Goal: Task Accomplishment & Management: Manage account settings

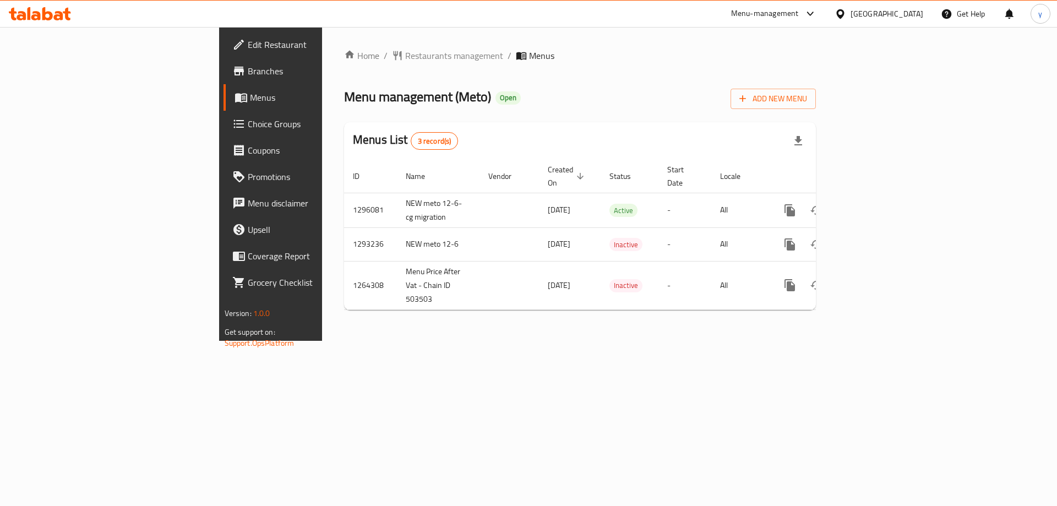
click at [248, 125] on span "Choice Groups" at bounding box center [317, 123] width 139 height 13
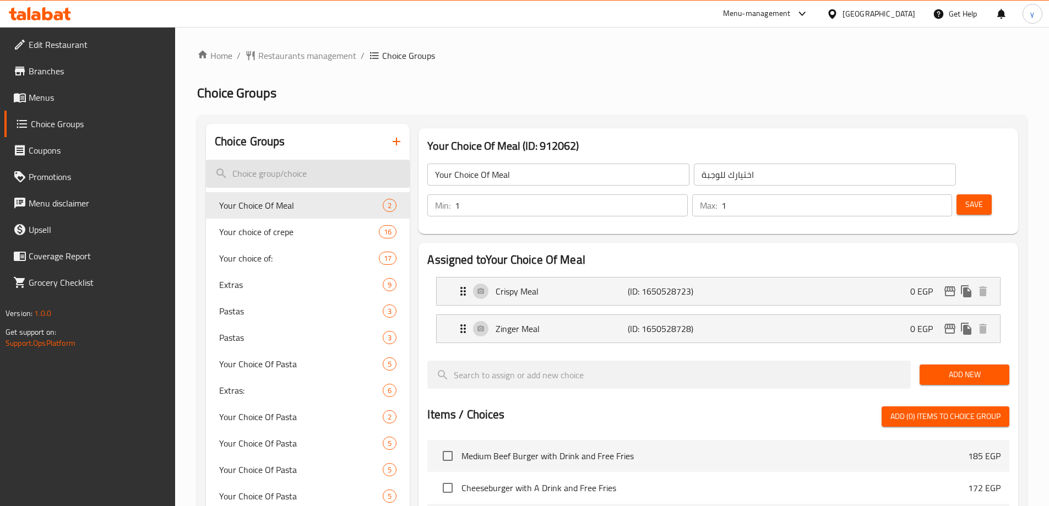
click at [268, 170] on input "search" at bounding box center [308, 174] width 204 height 28
drag, startPoint x: 264, startPoint y: 176, endPoint x: 220, endPoint y: 177, distance: 44.6
click at [264, 176] on input "search" at bounding box center [308, 174] width 204 height 28
click at [220, 177] on input "search" at bounding box center [308, 174] width 204 height 28
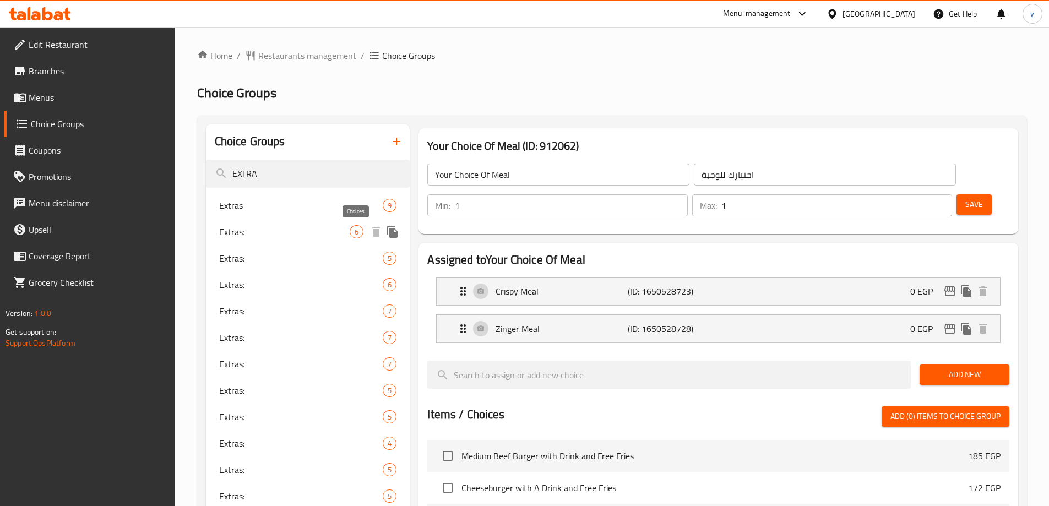
type input "EXTRA"
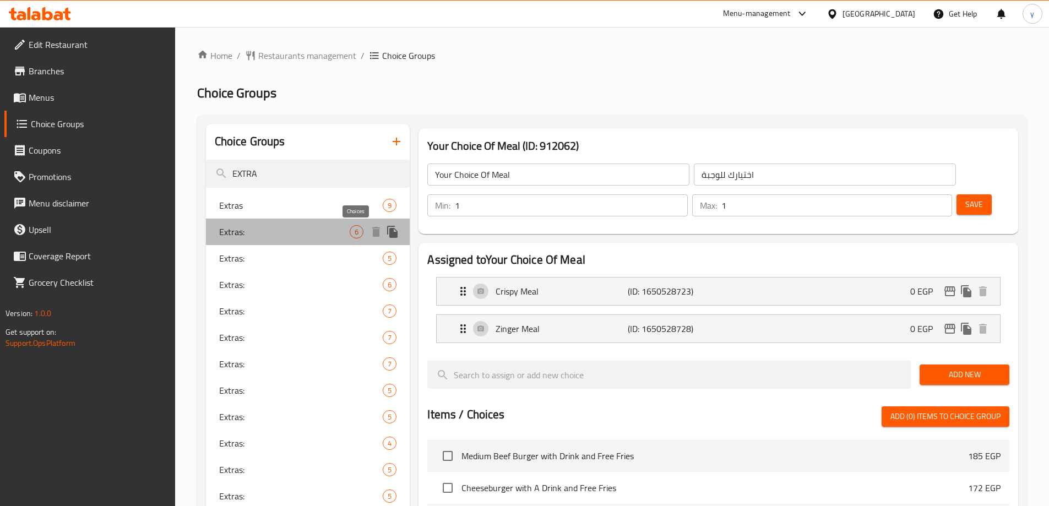
click at [350, 235] on span "6" at bounding box center [356, 232] width 13 height 10
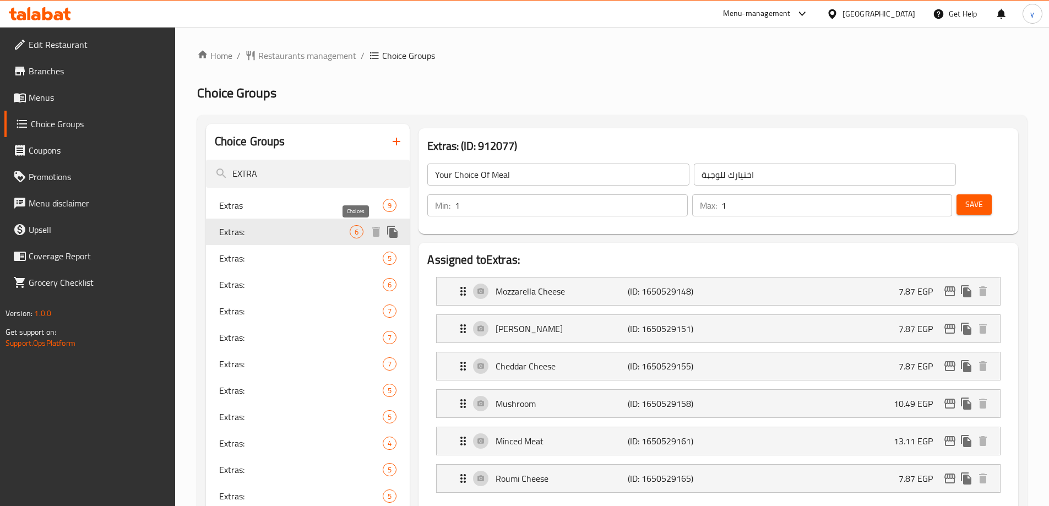
type input "Extras:"
type input "الإضافات:"
type input "0"
type input "3"
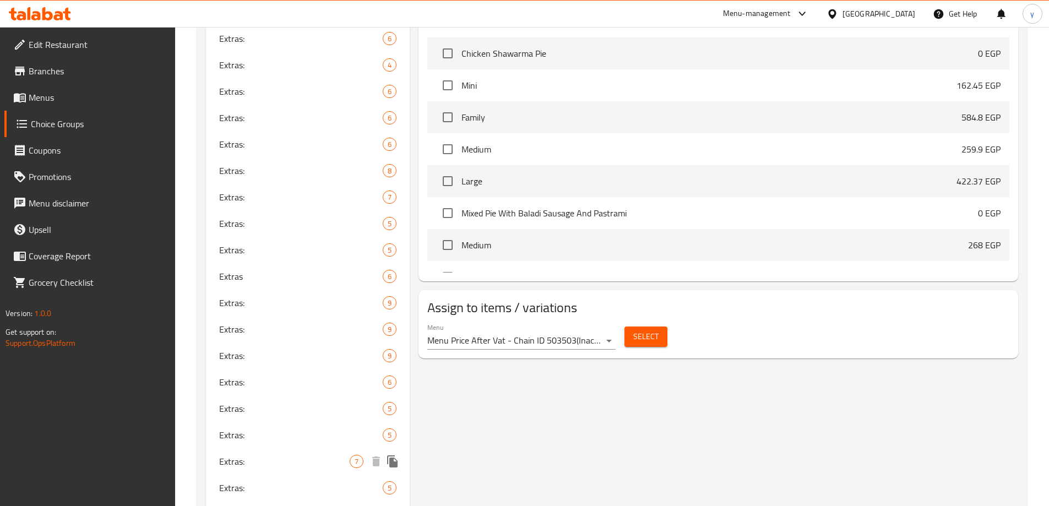
scroll to position [661, 0]
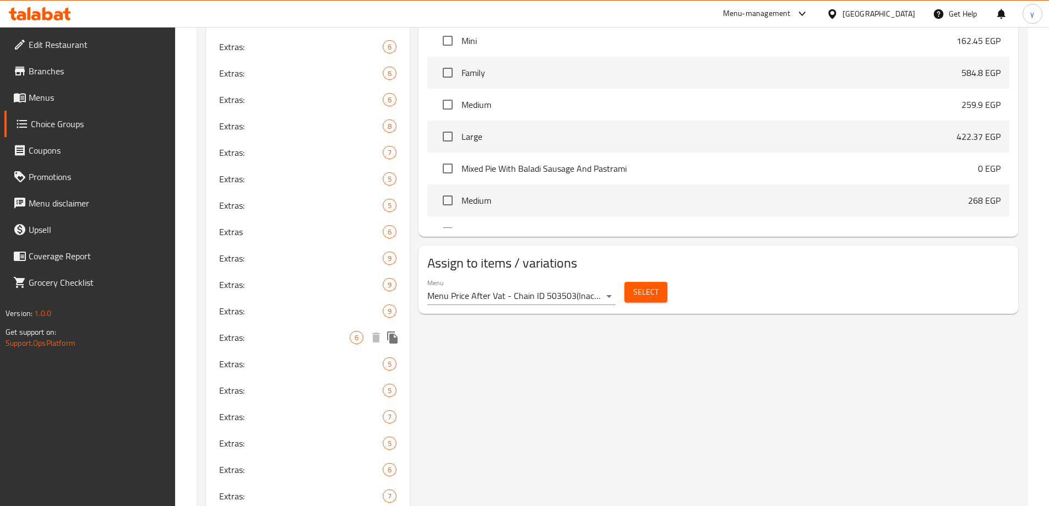
click at [320, 343] on span "Extras:" at bounding box center [284, 337] width 131 height 13
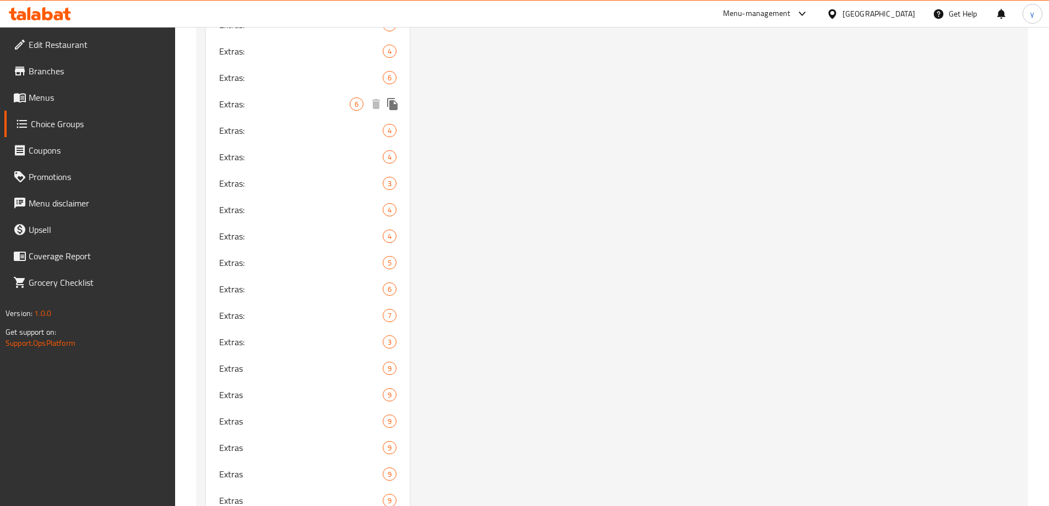
scroll to position [1321, 0]
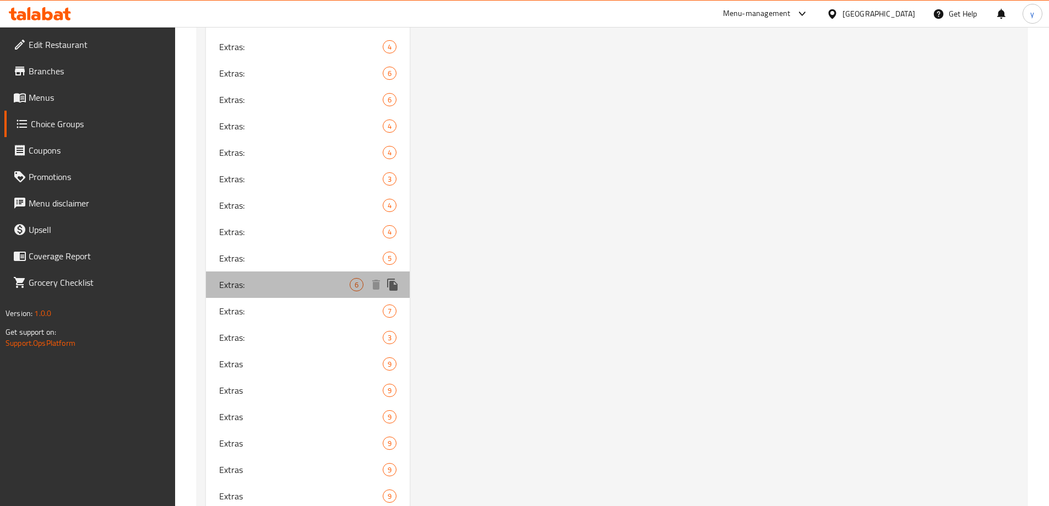
click at [321, 281] on span "Extras:" at bounding box center [284, 284] width 131 height 13
type input "Extras:"
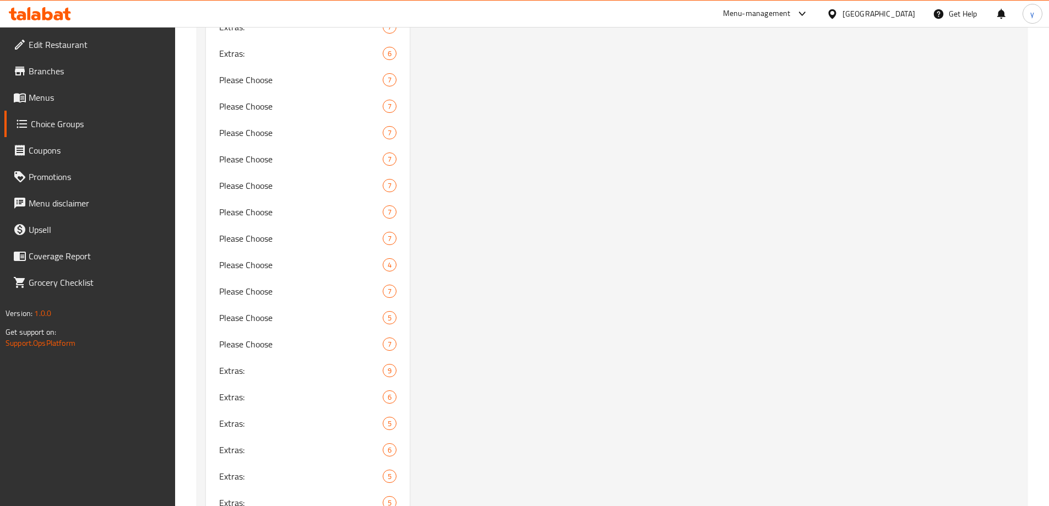
scroll to position [1914, 0]
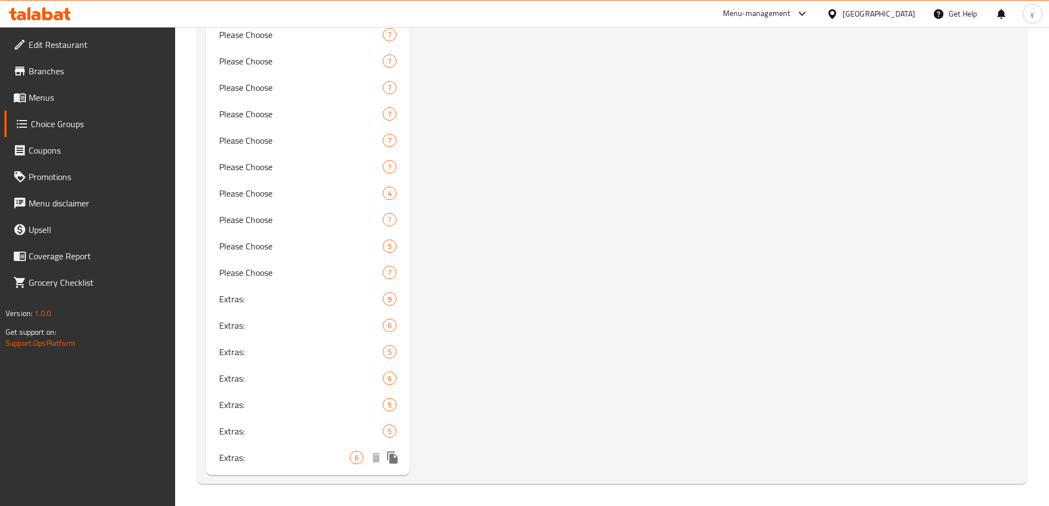
click at [328, 459] on span "Extras:" at bounding box center [284, 457] width 131 height 13
click at [305, 378] on span "Extras:" at bounding box center [284, 378] width 131 height 13
type input "3"
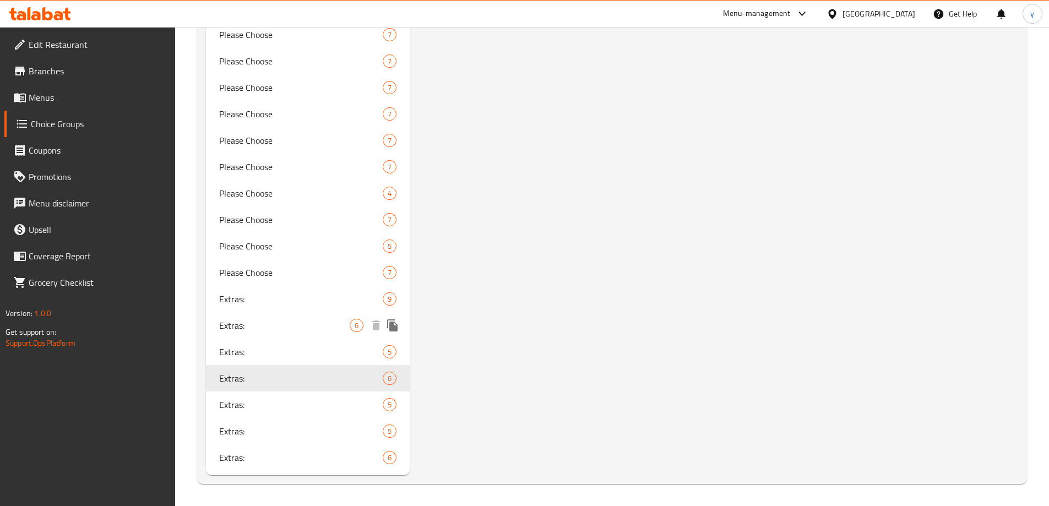
click at [277, 322] on span "Extras:" at bounding box center [284, 325] width 131 height 13
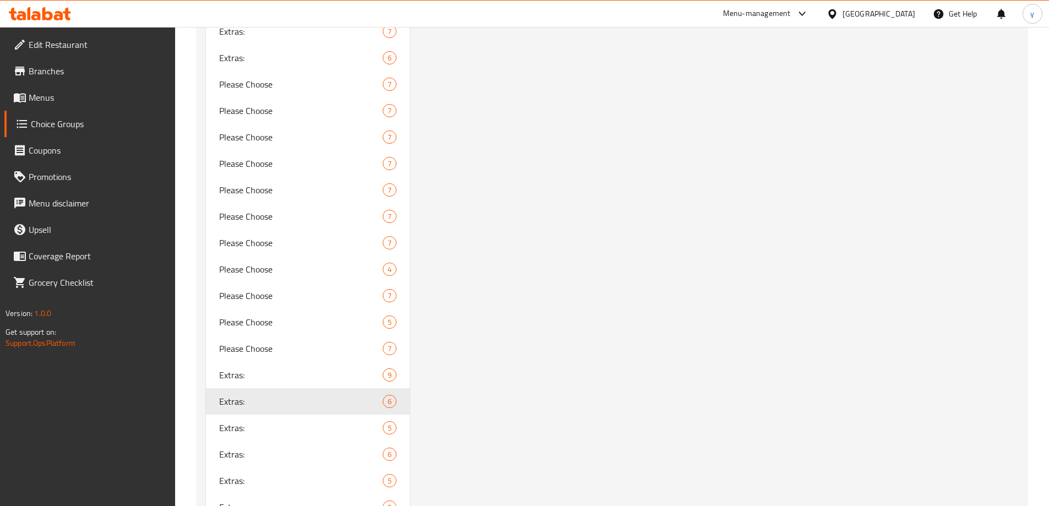
scroll to position [1804, 0]
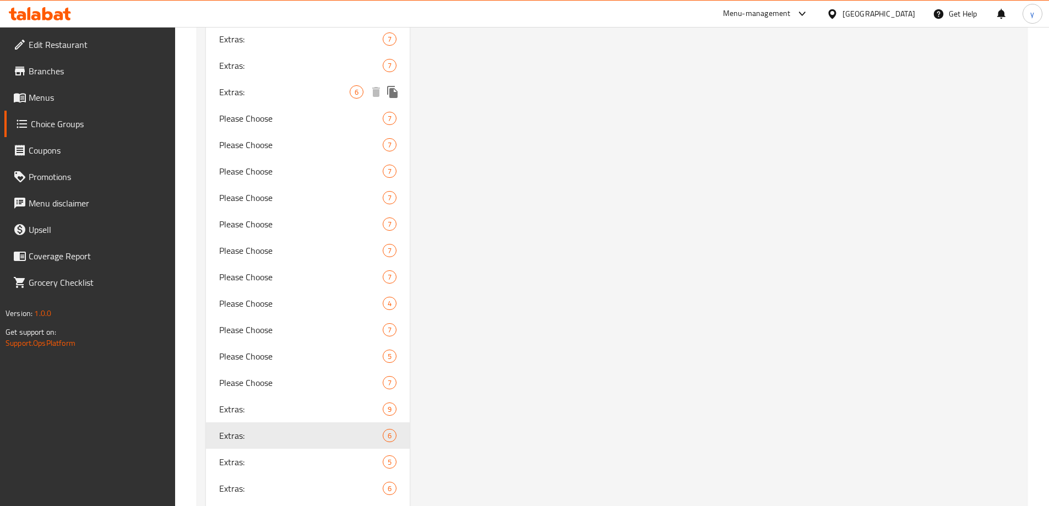
click at [324, 95] on span "Extras:" at bounding box center [284, 91] width 131 height 13
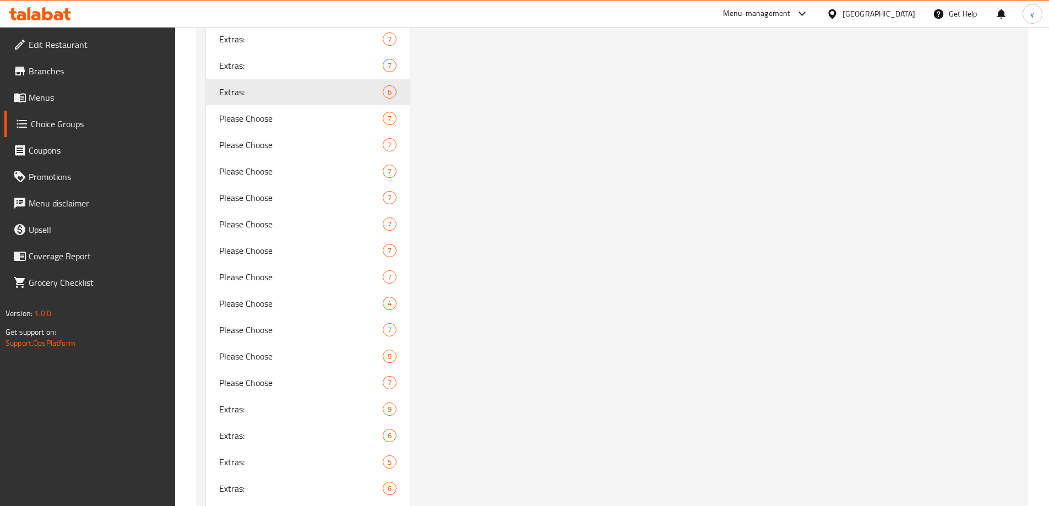
type input "1"
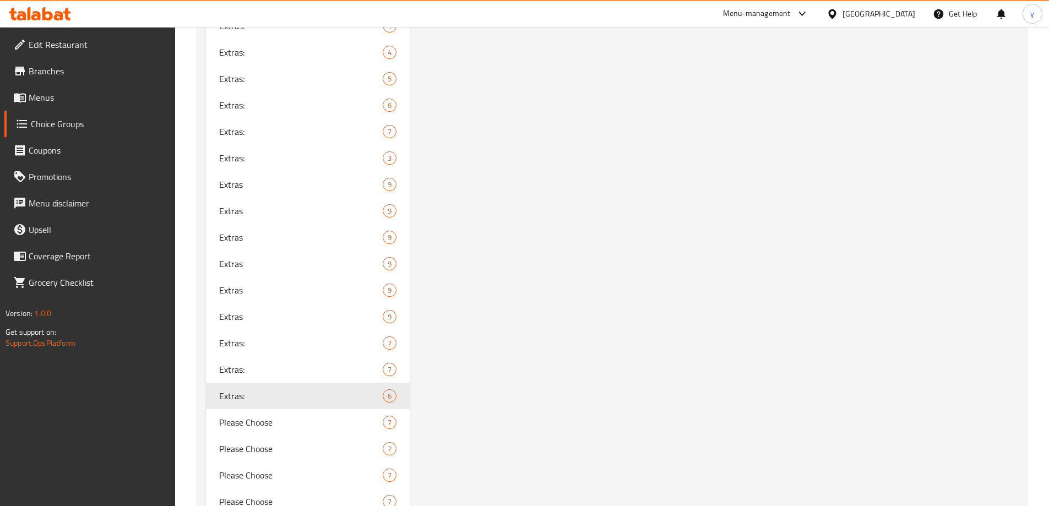
scroll to position [1474, 0]
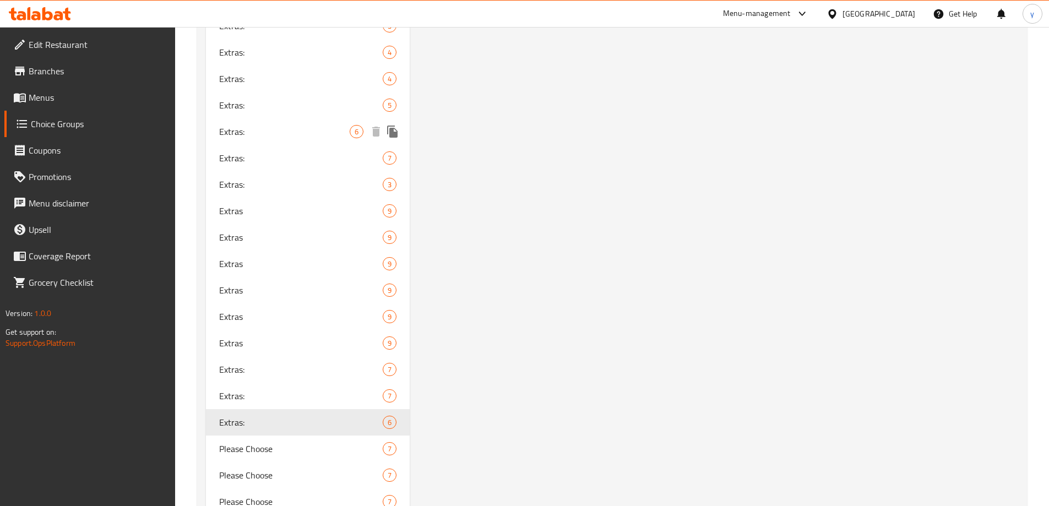
click at [319, 133] on span "Extras:" at bounding box center [284, 131] width 131 height 13
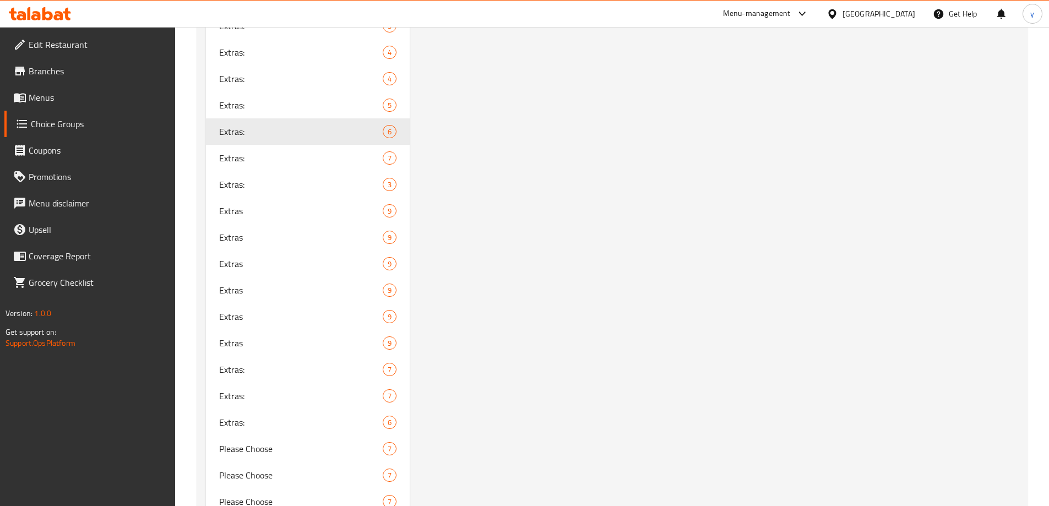
type input "0"
type input "3"
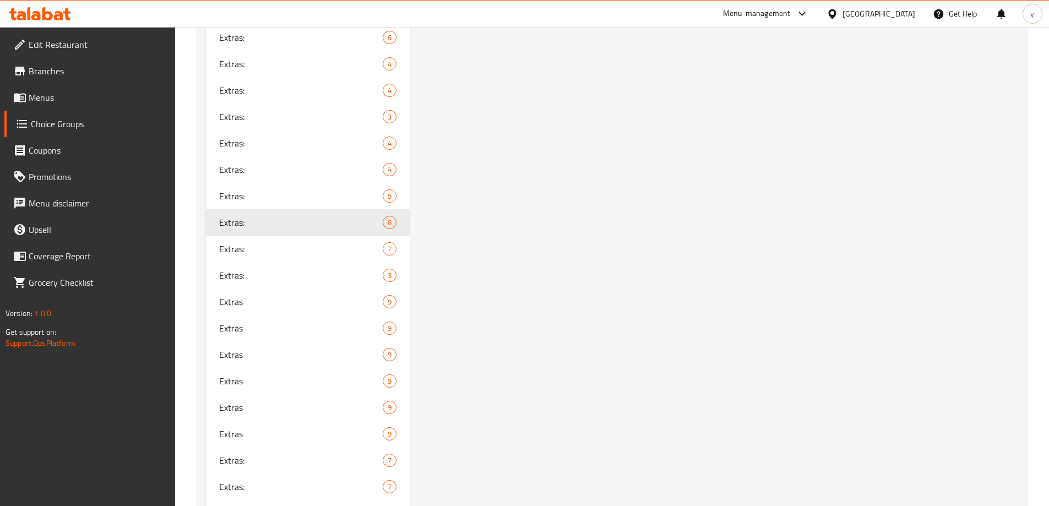
scroll to position [1364, 0]
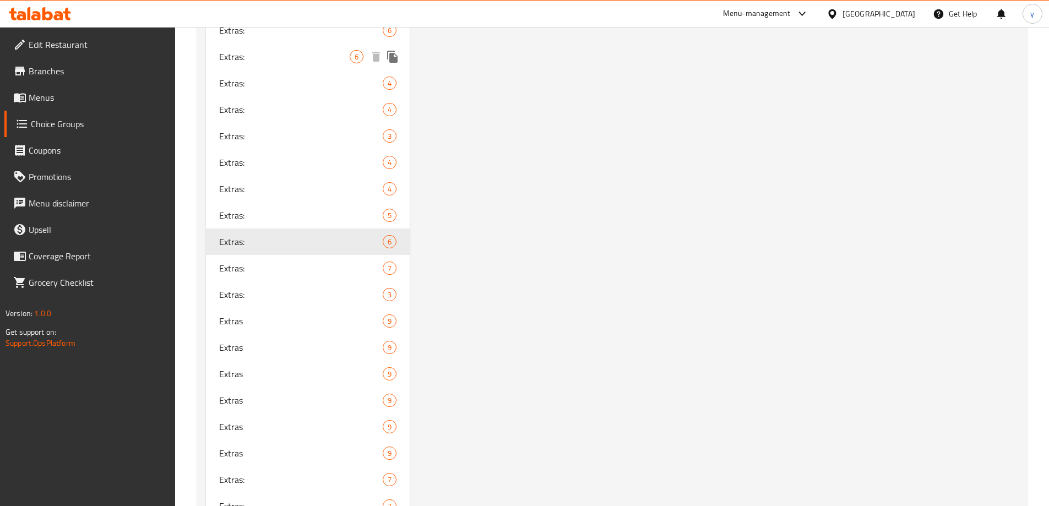
click at [272, 48] on div "Extras: 6" at bounding box center [308, 56] width 204 height 26
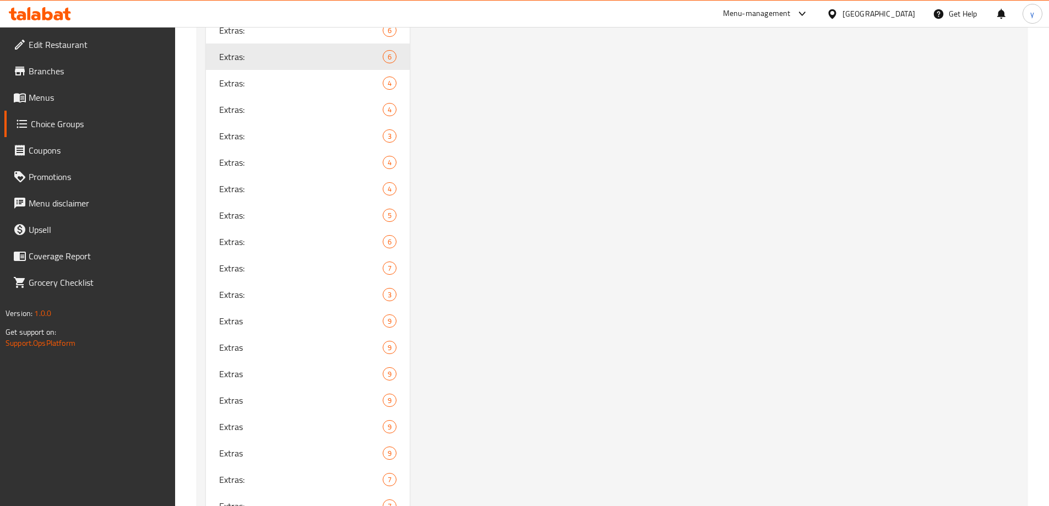
type input "Extras:"
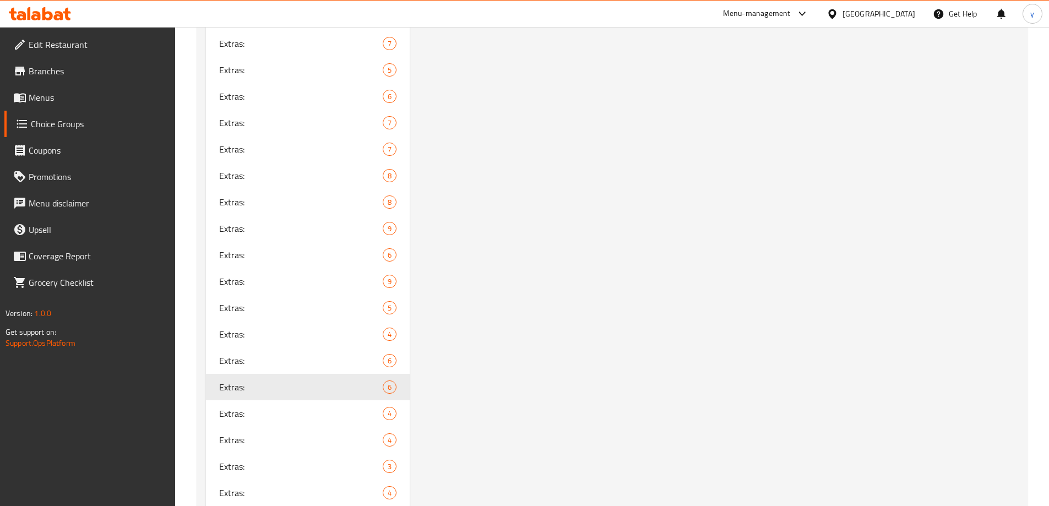
scroll to position [1089, 0]
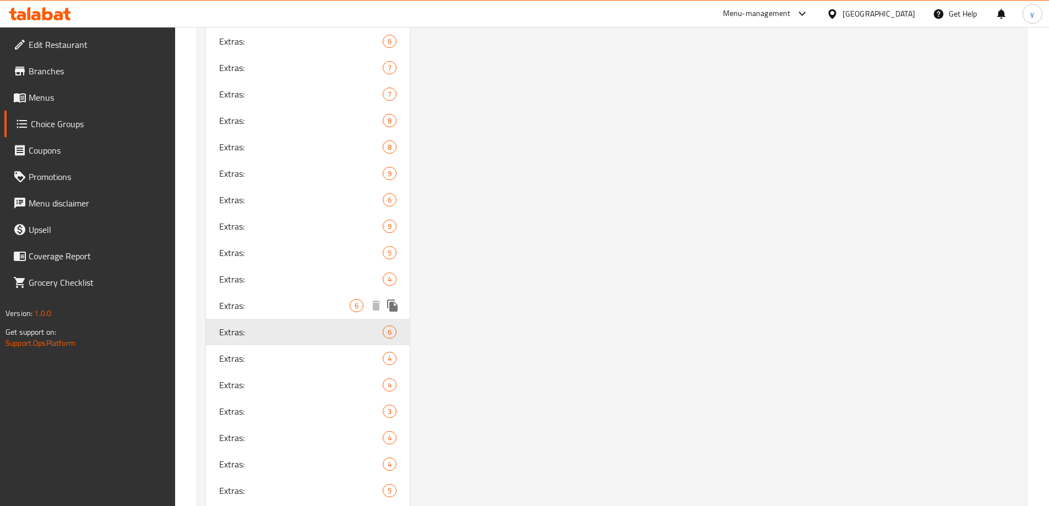
click at [328, 305] on span "Extras:" at bounding box center [284, 305] width 131 height 13
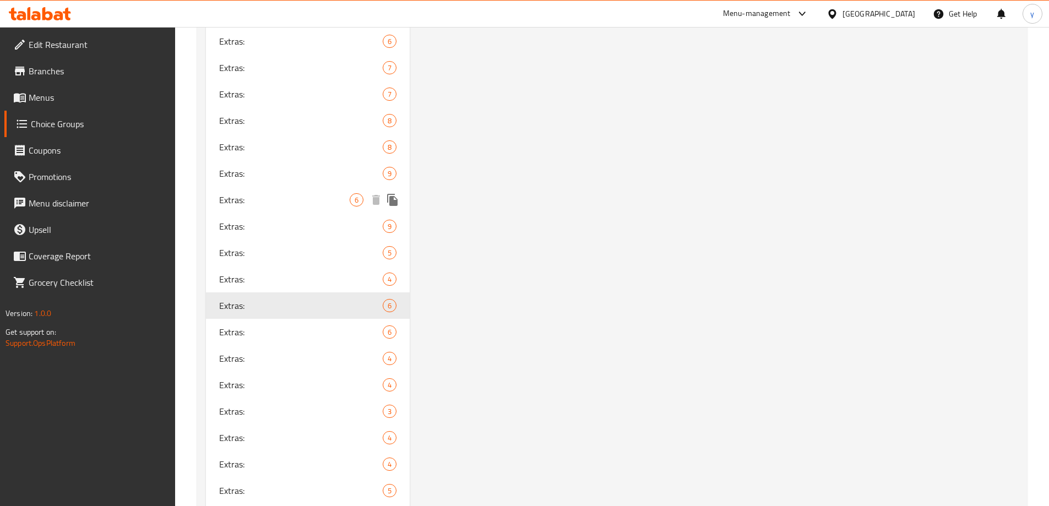
click at [350, 207] on div "Extras: 6" at bounding box center [308, 200] width 204 height 26
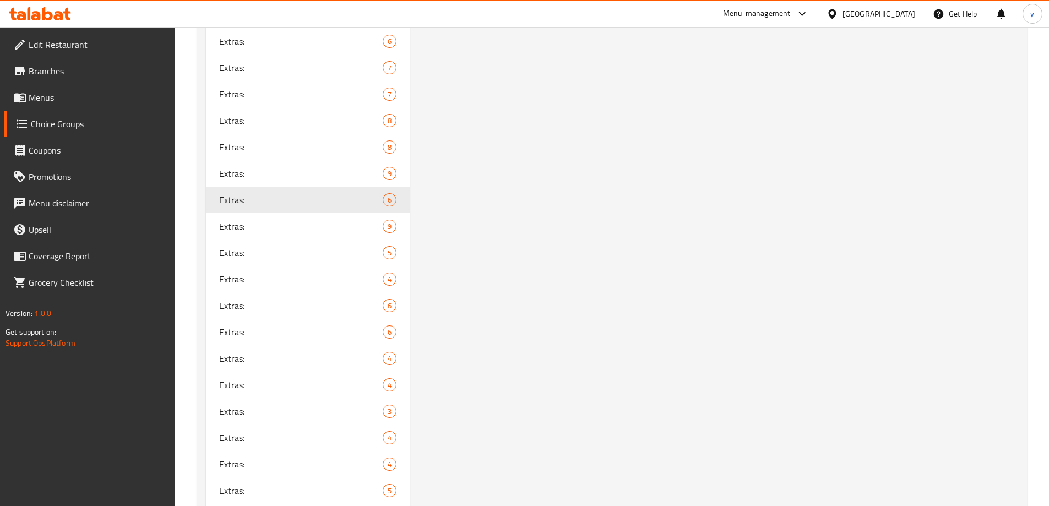
type input "4"
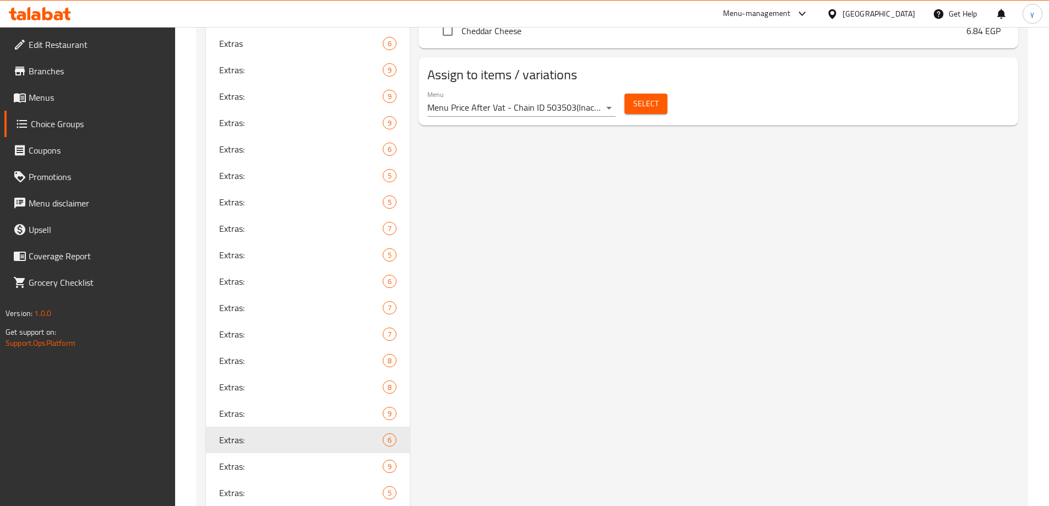
scroll to position [0, 0]
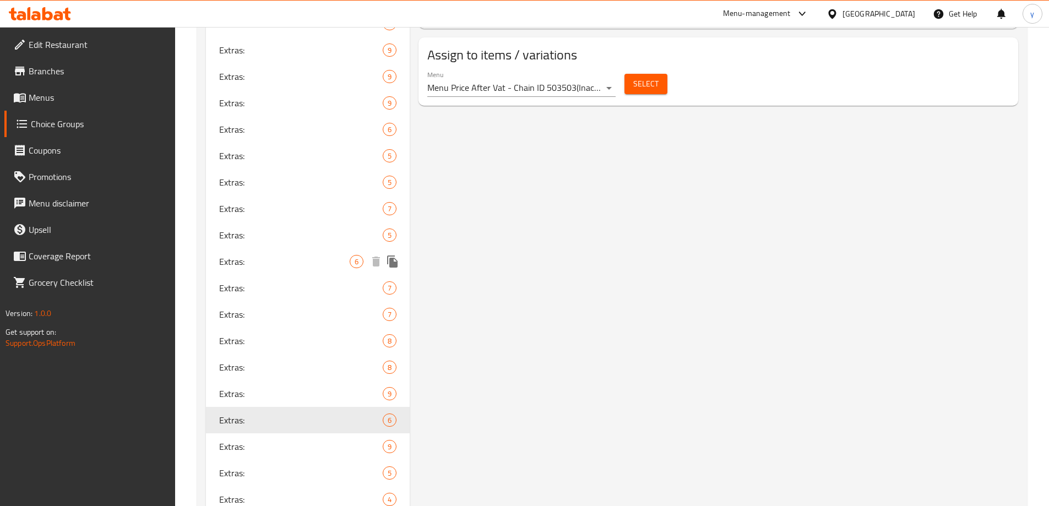
click at [303, 255] on span "Extras:" at bounding box center [284, 261] width 131 height 13
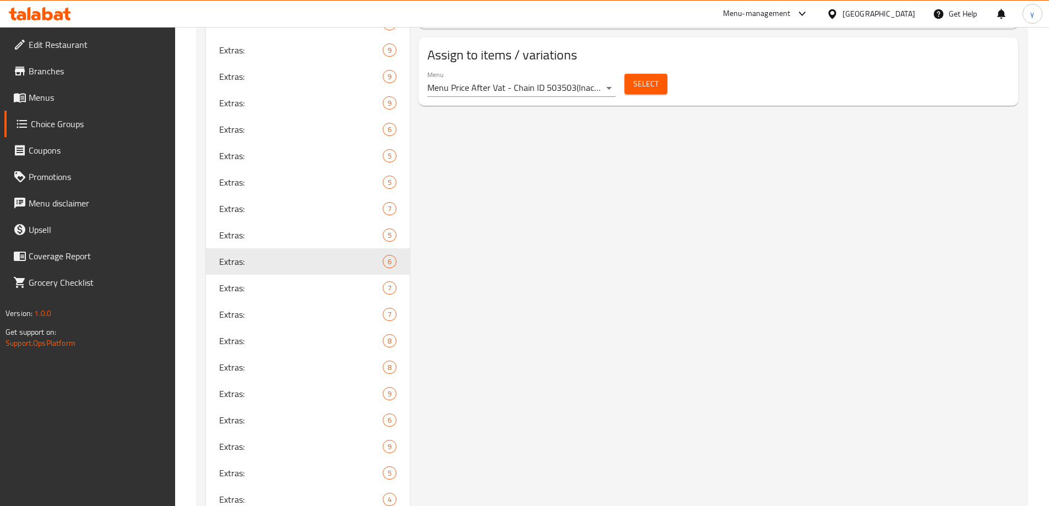
type input "Extras:"
type input "1"
click at [321, 130] on span "Extras:" at bounding box center [284, 129] width 131 height 13
type input "Extras:"
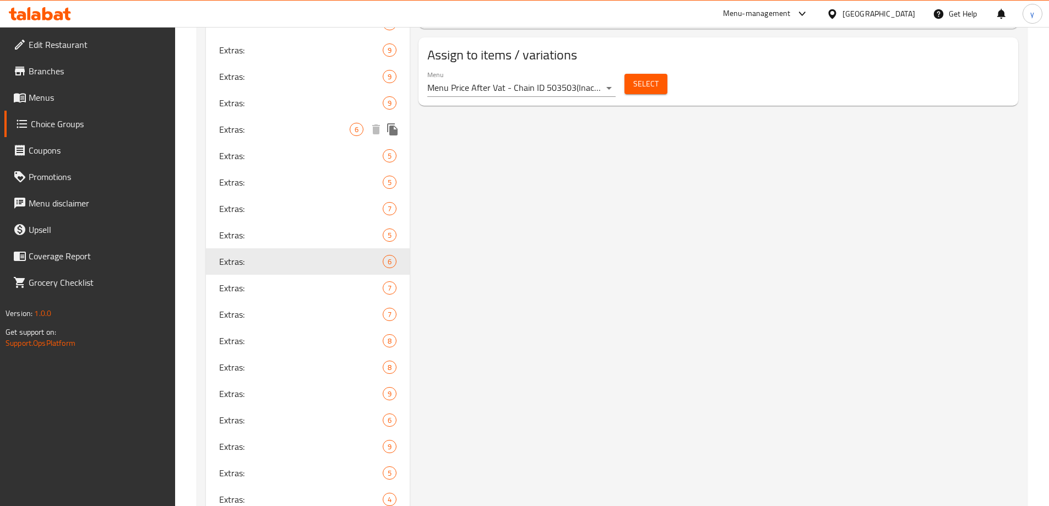
type input "3"
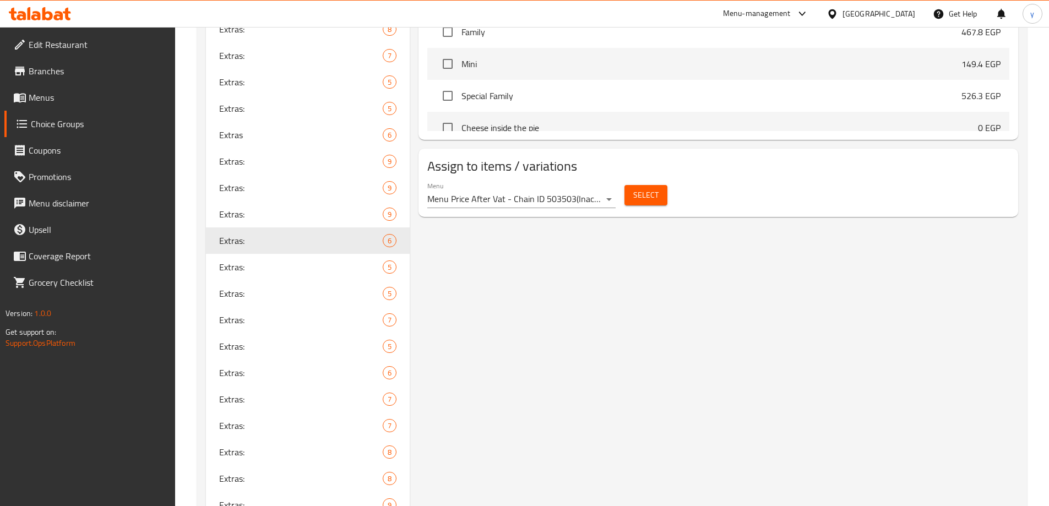
scroll to position [758, 0]
click at [298, 127] on span "Extras" at bounding box center [284, 133] width 131 height 13
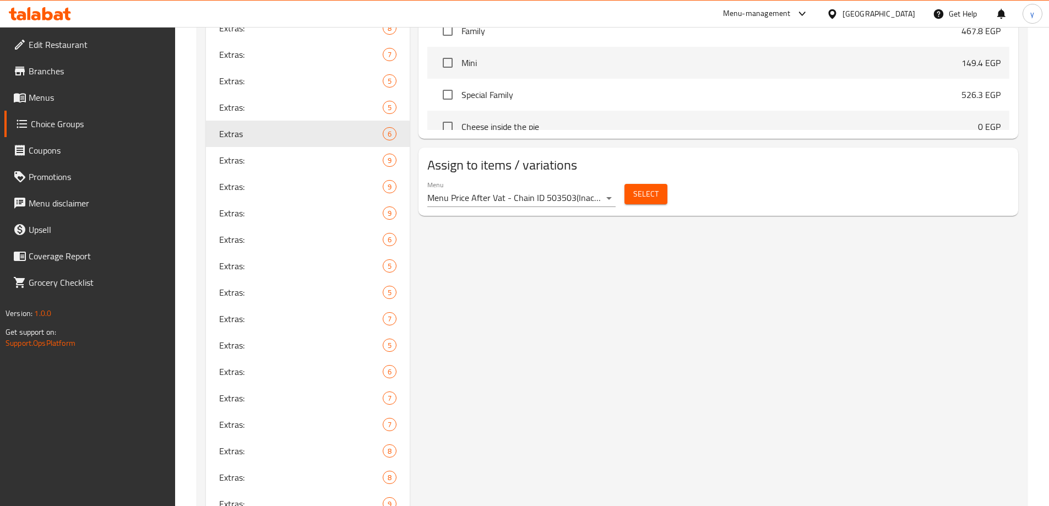
type input "Extras"
type input "الإضافات"
type input "1"
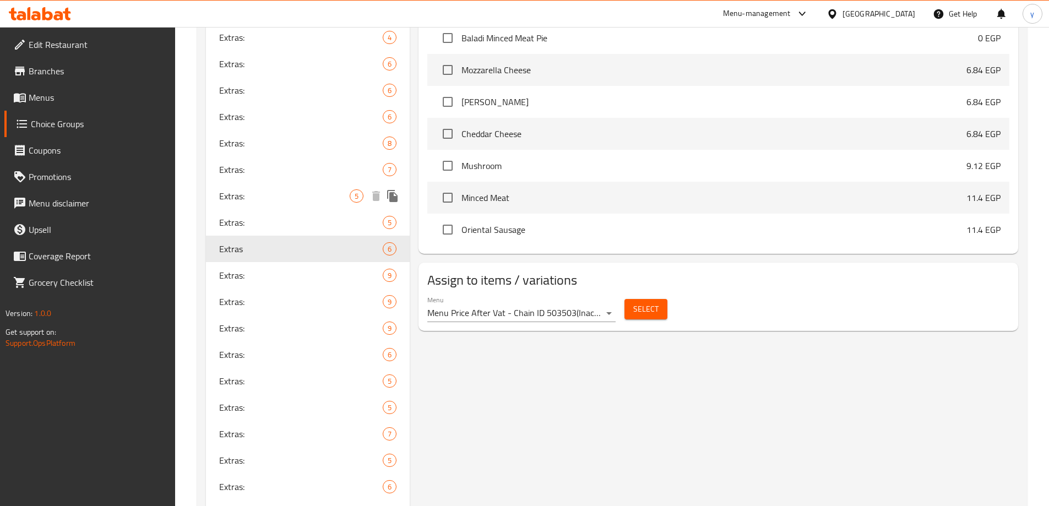
scroll to position [703, 0]
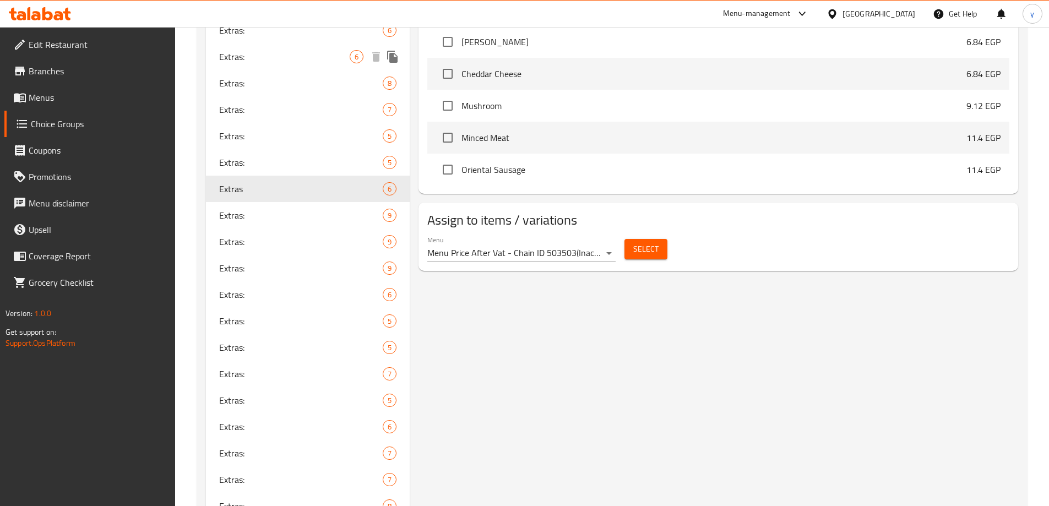
click at [268, 56] on span "Extras:" at bounding box center [284, 56] width 131 height 13
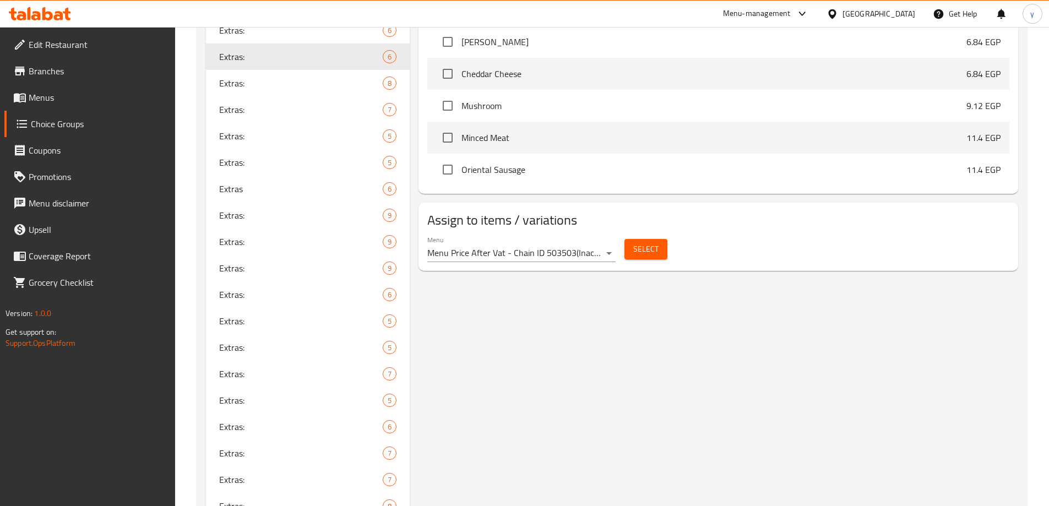
type input "Extras:"
type input "الإضافات:"
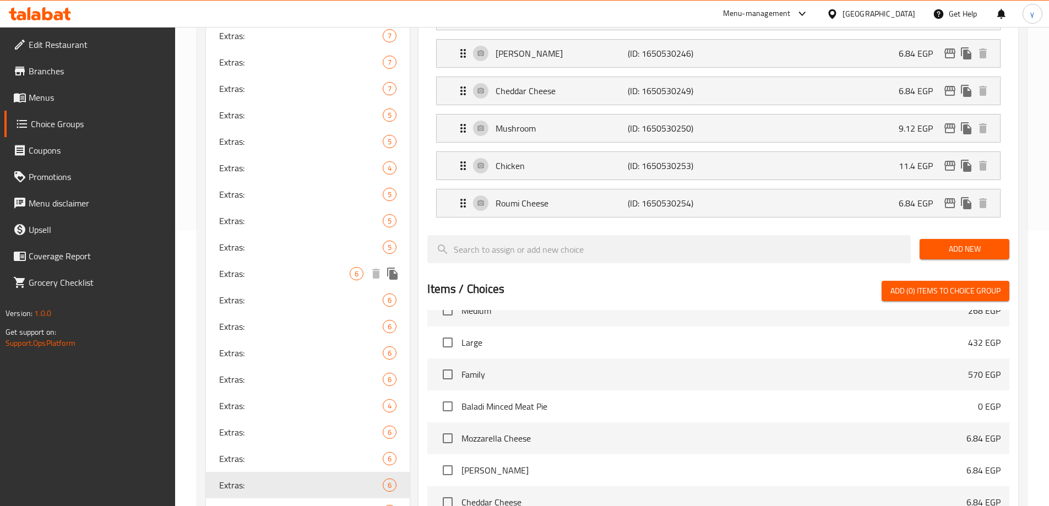
scroll to position [661, 0]
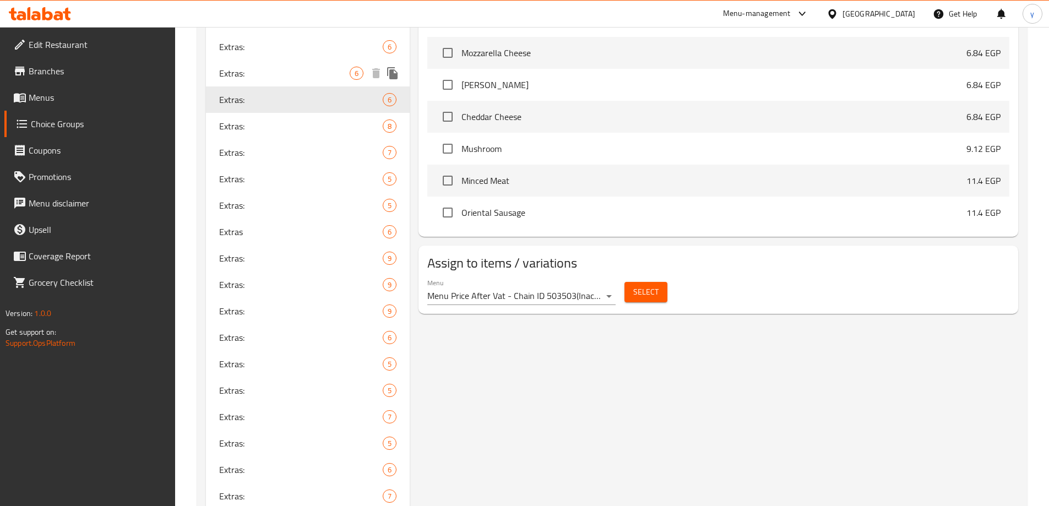
click at [286, 67] on span "Extras:" at bounding box center [284, 73] width 131 height 13
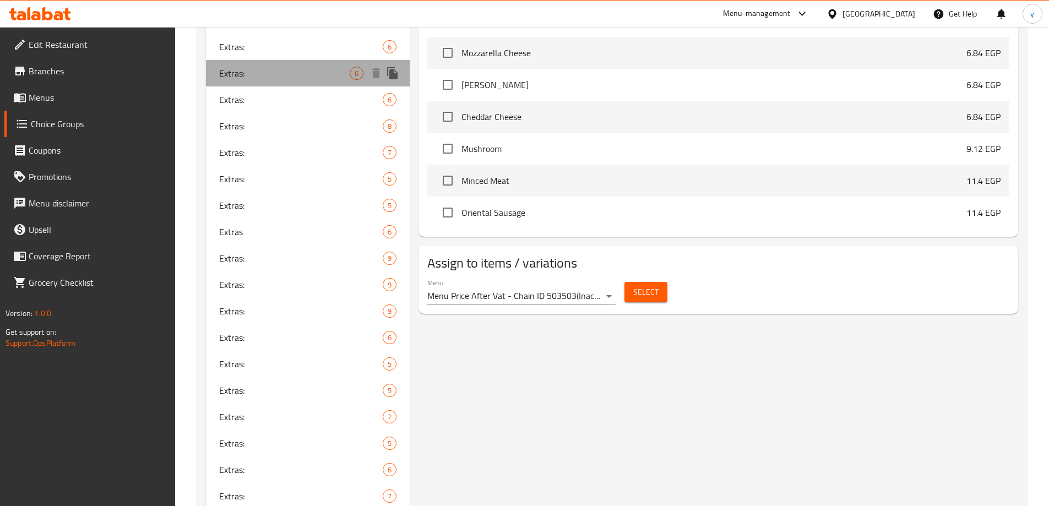
click at [258, 69] on span "Extras:" at bounding box center [284, 73] width 131 height 13
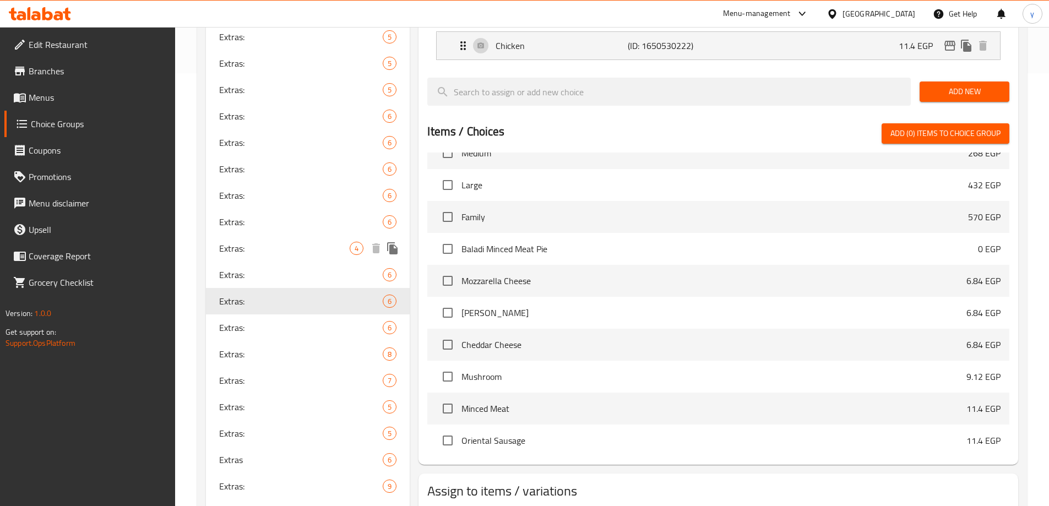
scroll to position [440, 0]
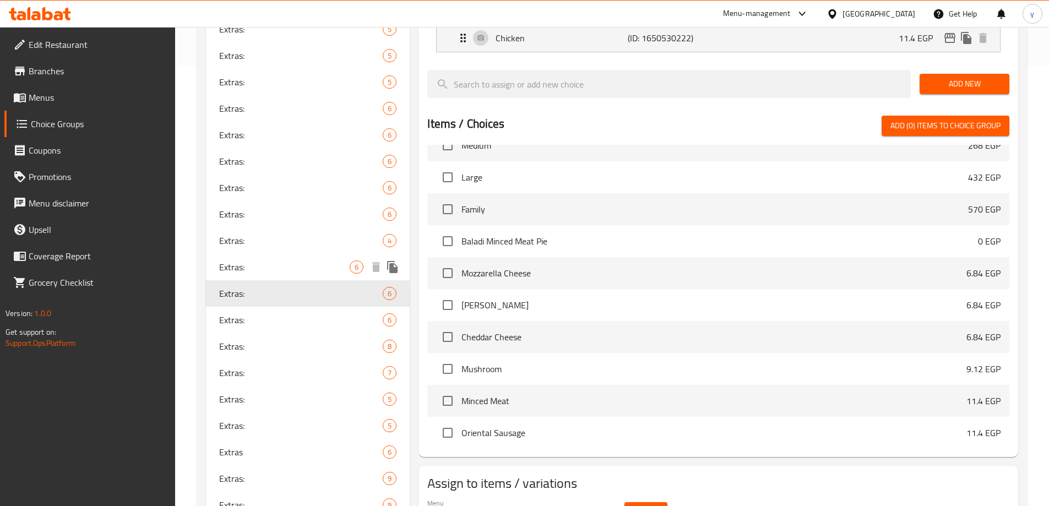
click at [288, 270] on span "Extras:" at bounding box center [284, 266] width 131 height 13
click at [287, 270] on span "Extras:" at bounding box center [284, 266] width 131 height 13
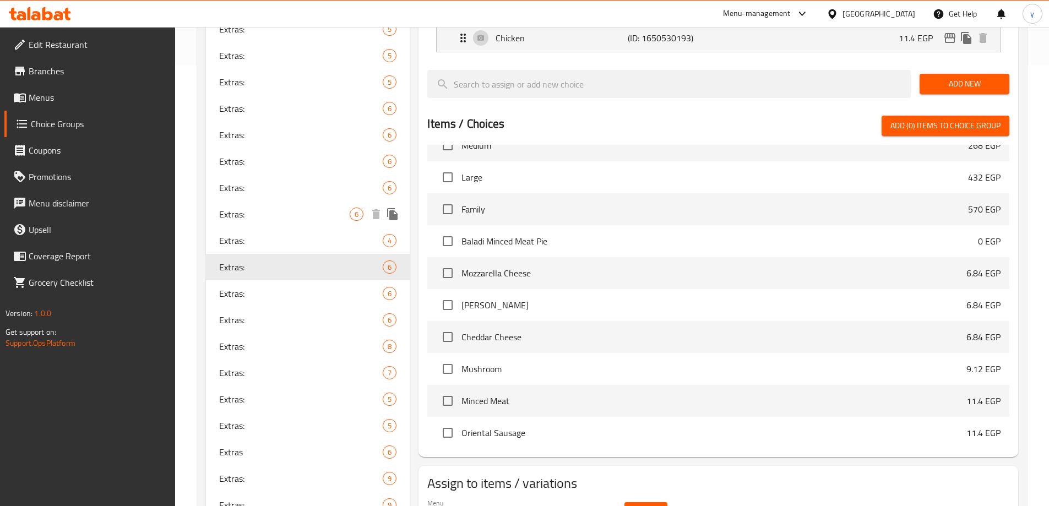
click at [298, 208] on span "Extras:" at bounding box center [284, 214] width 131 height 13
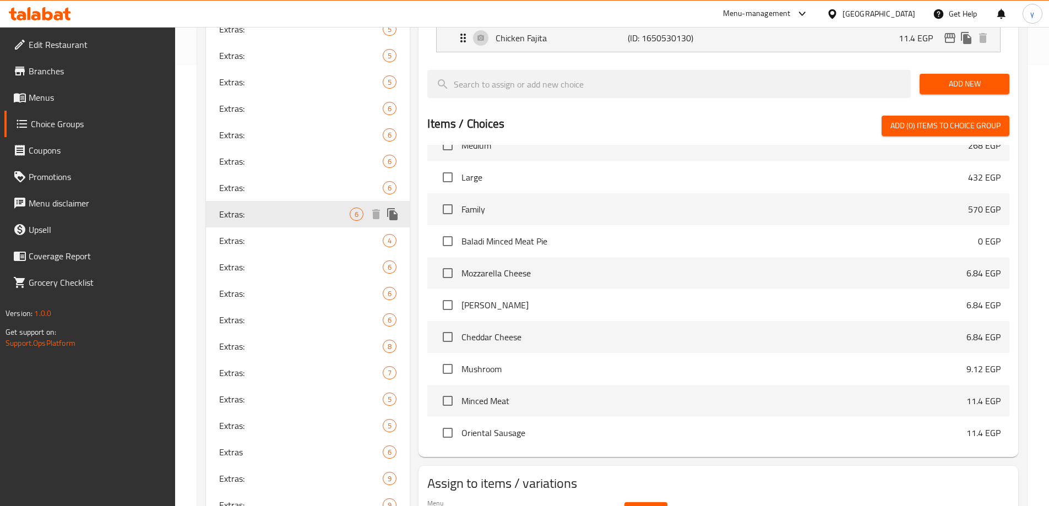
type input "1"
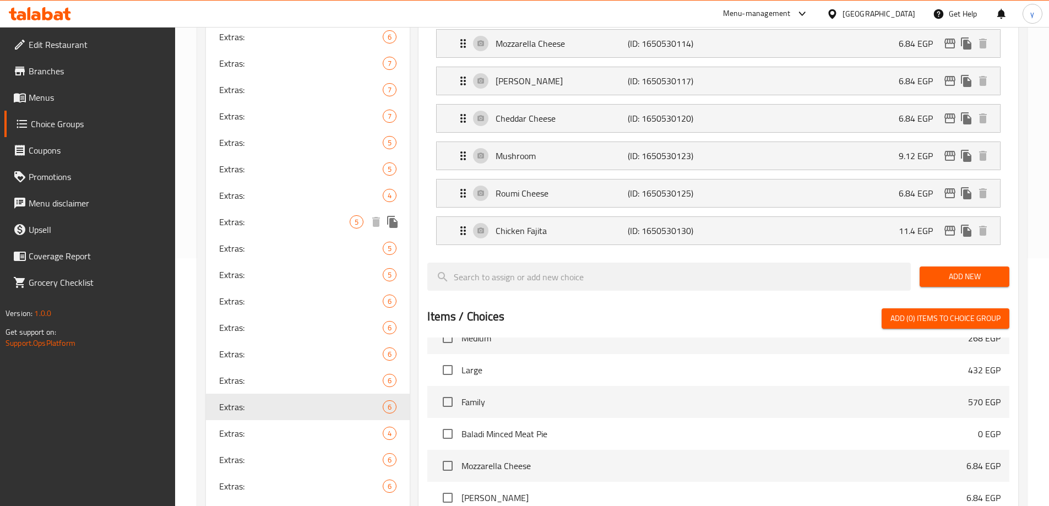
scroll to position [275, 0]
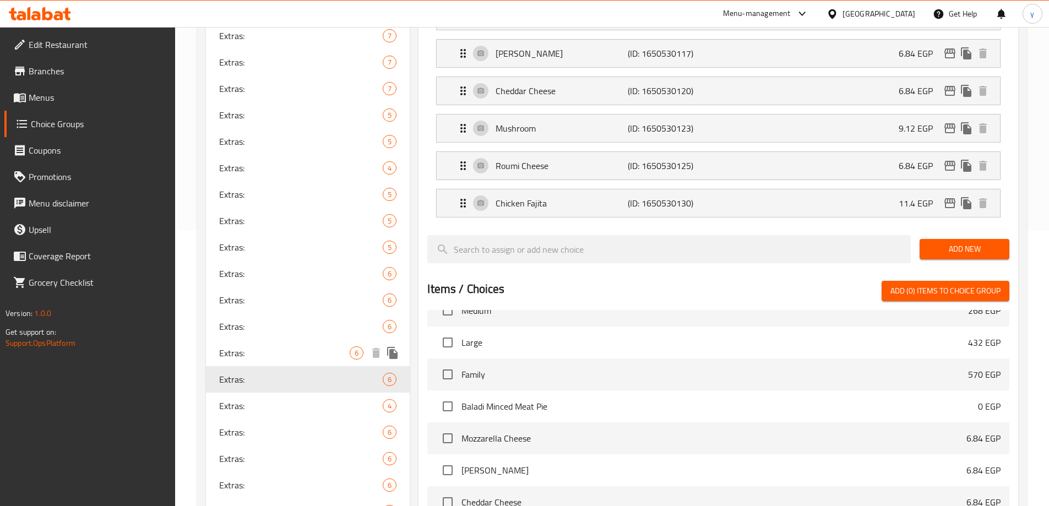
click at [298, 354] on span "Extras:" at bounding box center [284, 352] width 131 height 13
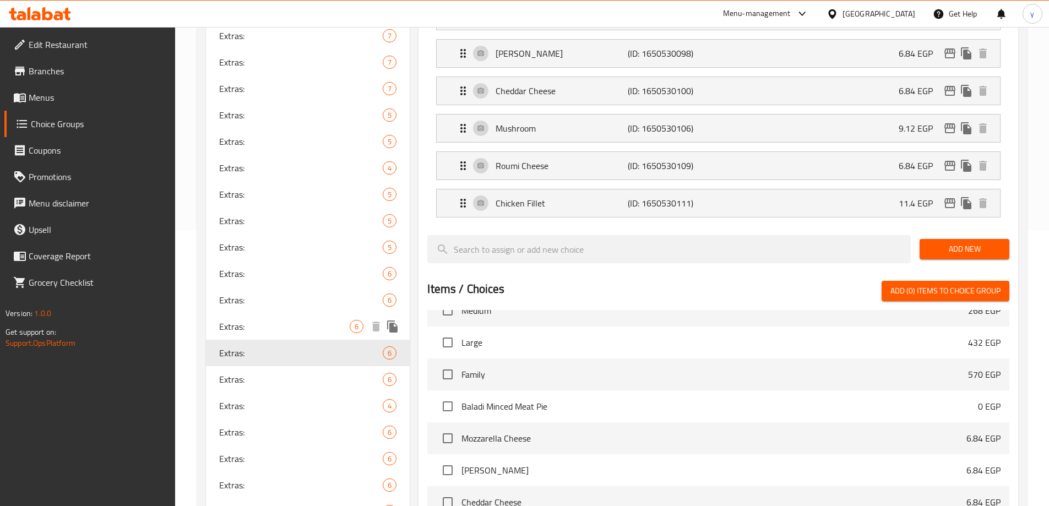
click at [335, 330] on span "Extras:" at bounding box center [284, 326] width 131 height 13
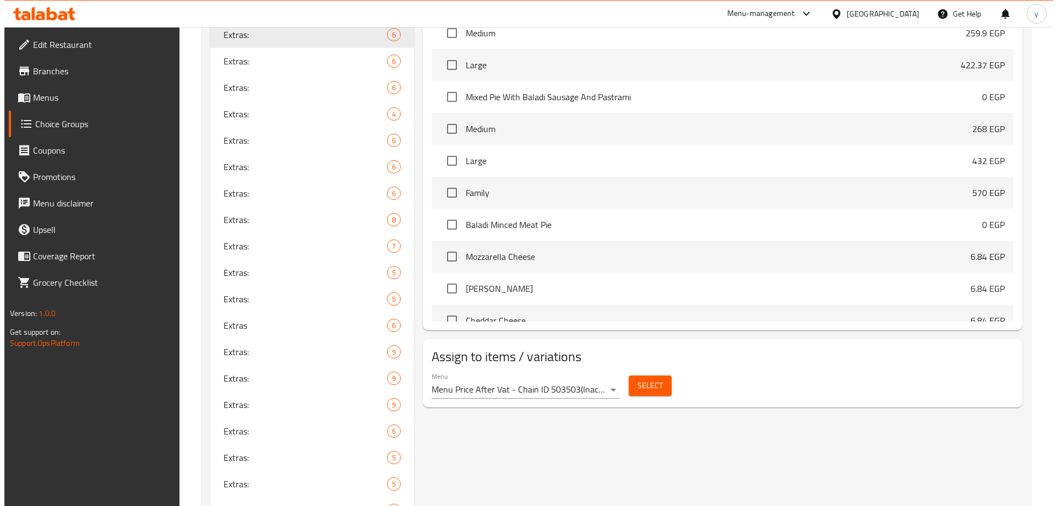
scroll to position [661, 0]
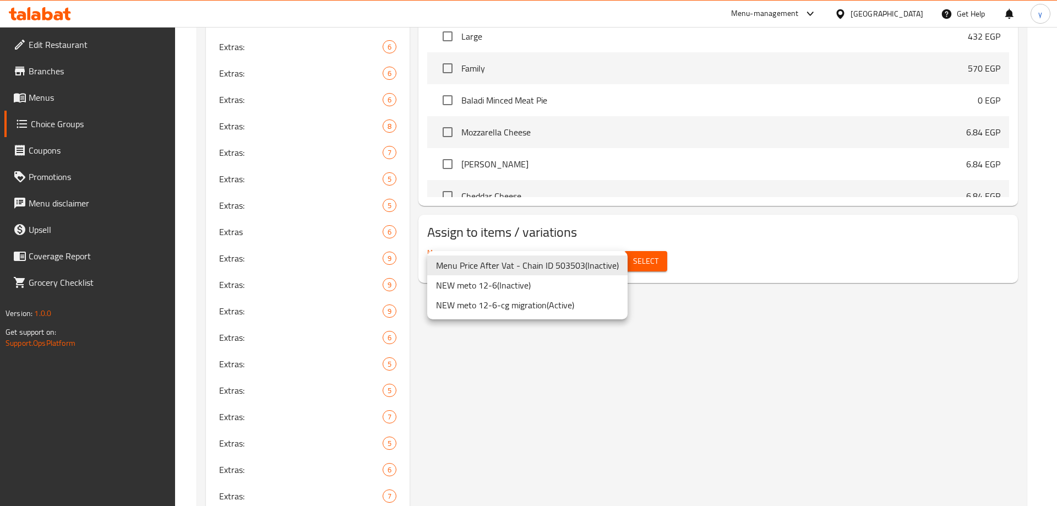
click at [564, 305] on li "NEW meto 12-6-cg migration ( Active )" at bounding box center [527, 305] width 200 height 20
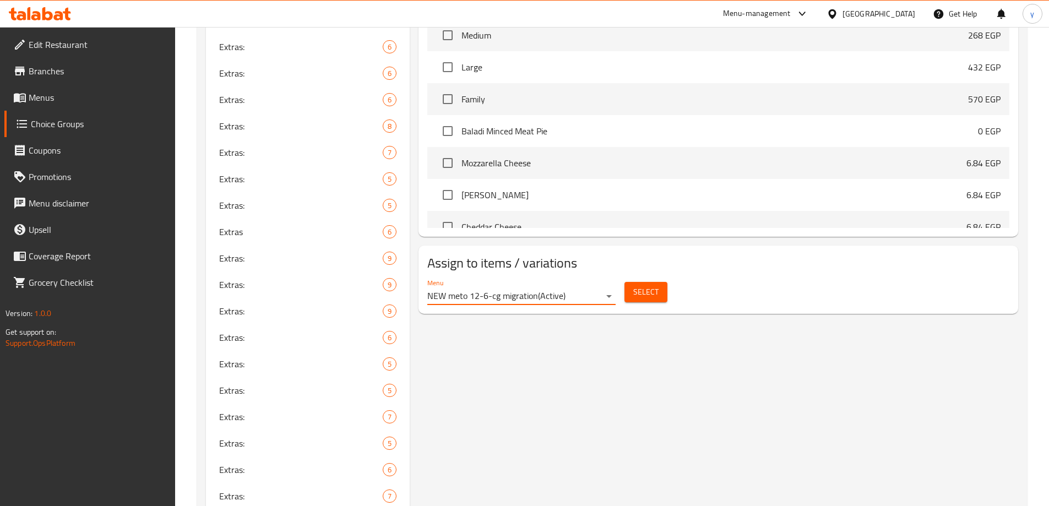
click at [637, 285] on span "Select" at bounding box center [645, 292] width 25 height 14
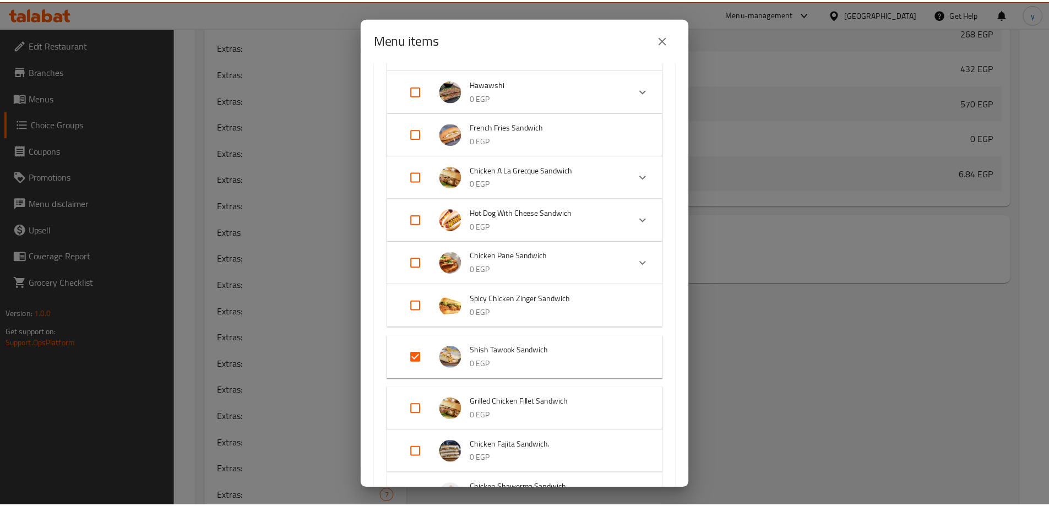
scroll to position [1101, 0]
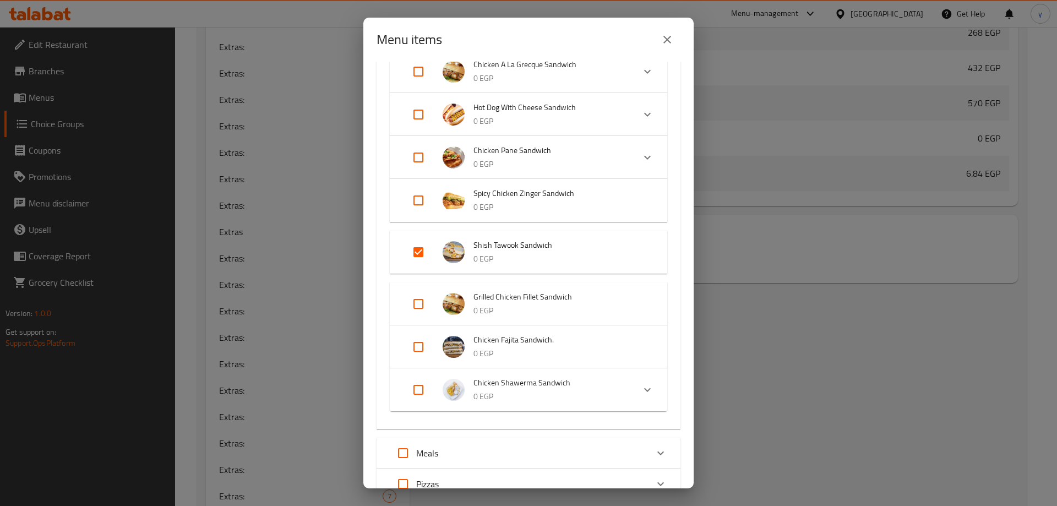
click at [754, 272] on div "Menu items 1 / 241 items selected ​ International [DATE] Medium Beef Burger wit…" at bounding box center [528, 253] width 1057 height 506
click at [960, 340] on div "Menu items 1 / 241 items selected ​ International [DATE] Medium Beef Burger wit…" at bounding box center [528, 253] width 1057 height 506
click at [670, 45] on icon "close" at bounding box center [667, 39] width 13 height 13
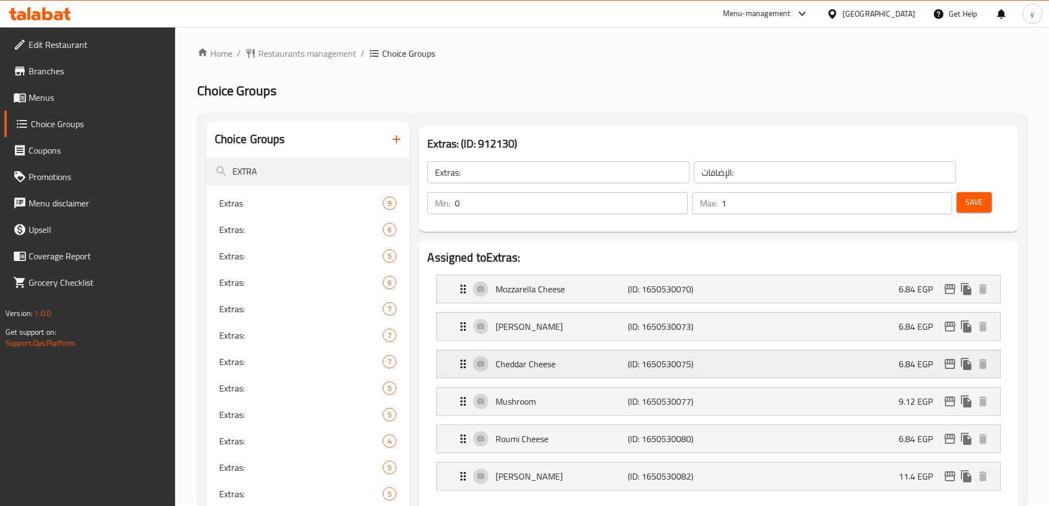
scroll to position [0, 0]
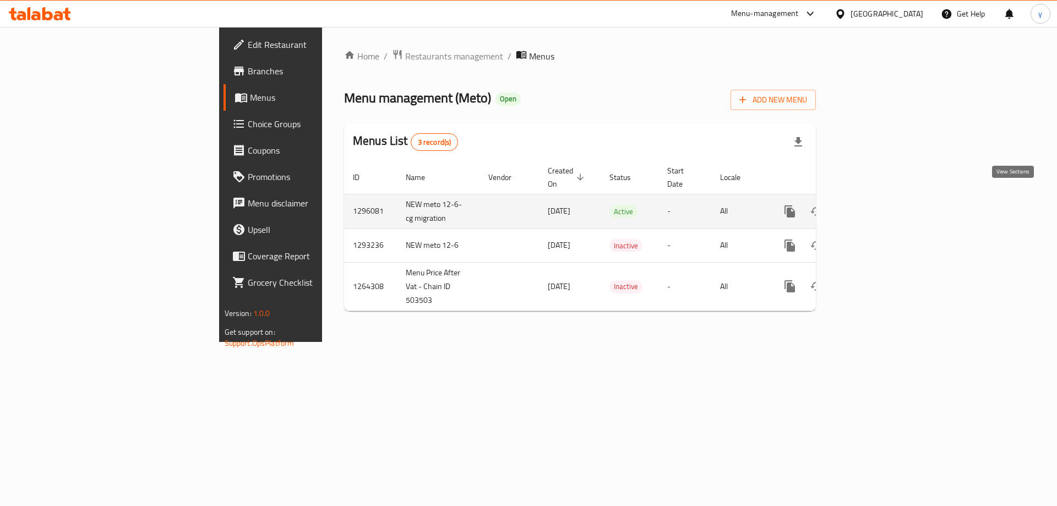
click at [876, 205] on icon "enhanced table" at bounding box center [869, 211] width 13 height 13
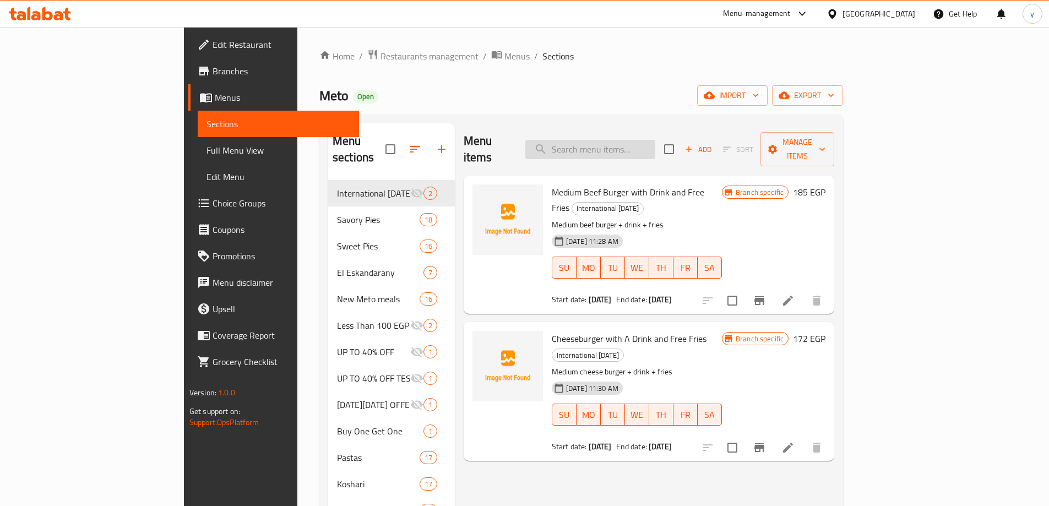
click at [655, 148] on input "search" at bounding box center [590, 149] width 130 height 19
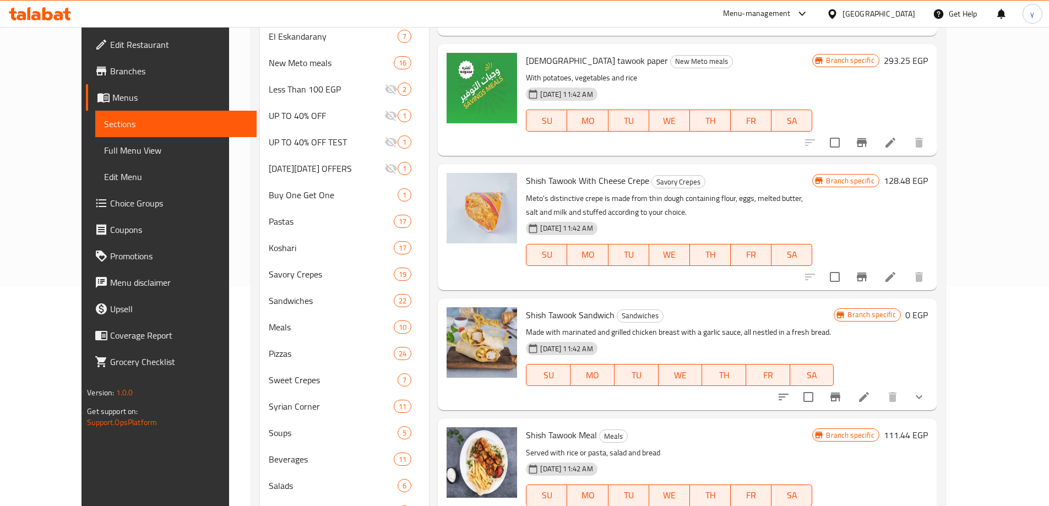
scroll to position [220, 0]
type input "SHISH TAW"
click at [870, 395] on icon at bounding box center [863, 396] width 13 height 13
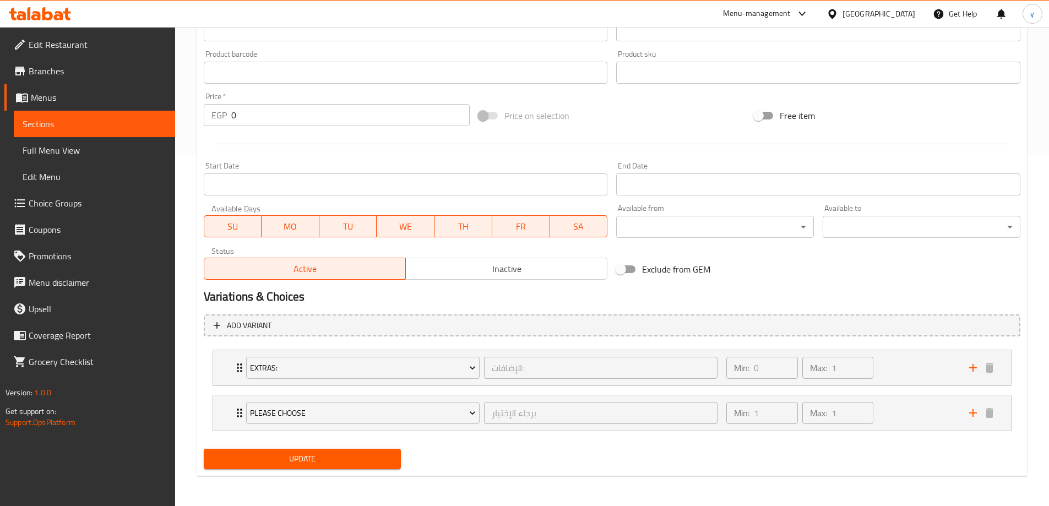
scroll to position [351, 0]
click at [238, 366] on icon "Expand" at bounding box center [239, 367] width 13 height 13
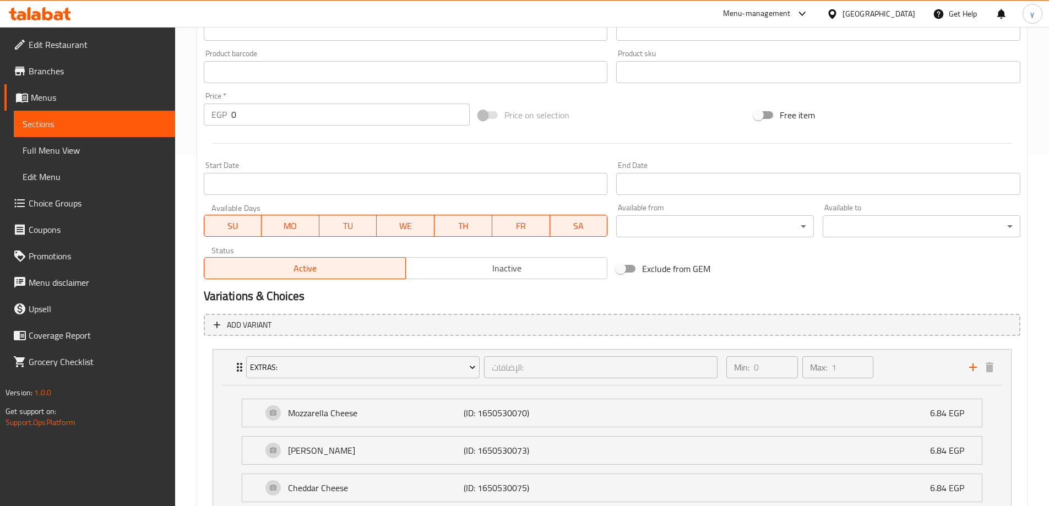
scroll to position [296, 0]
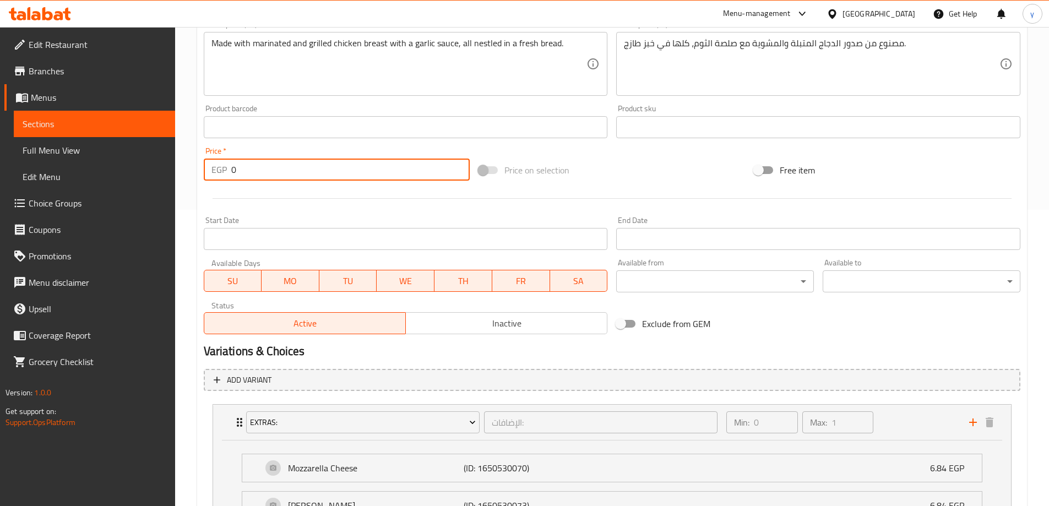
drag, startPoint x: 247, startPoint y: 170, endPoint x: 222, endPoint y: 170, distance: 24.8
click at [222, 170] on div "EGP 0 Price *" at bounding box center [337, 170] width 266 height 22
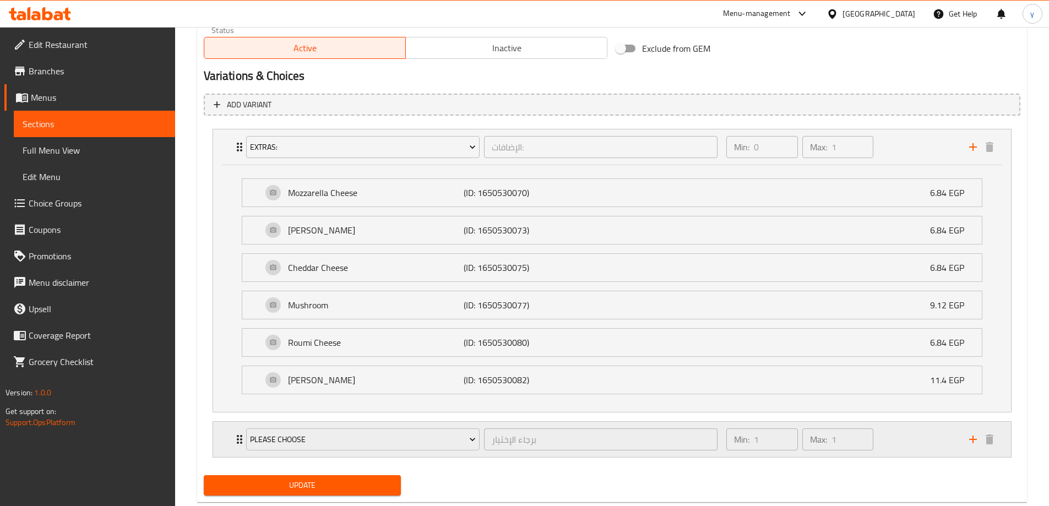
scroll to position [598, 0]
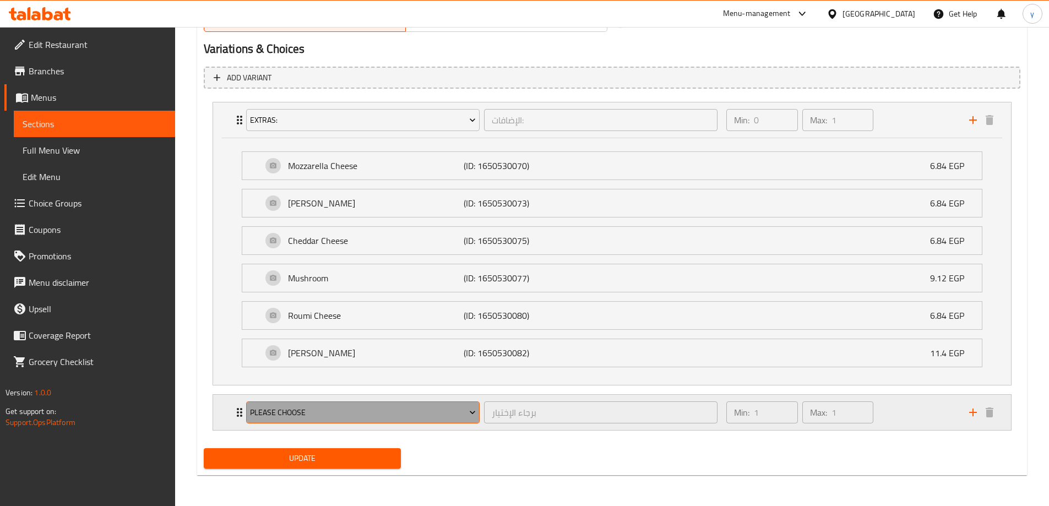
click at [277, 414] on span "Please Choose" at bounding box center [363, 413] width 226 height 14
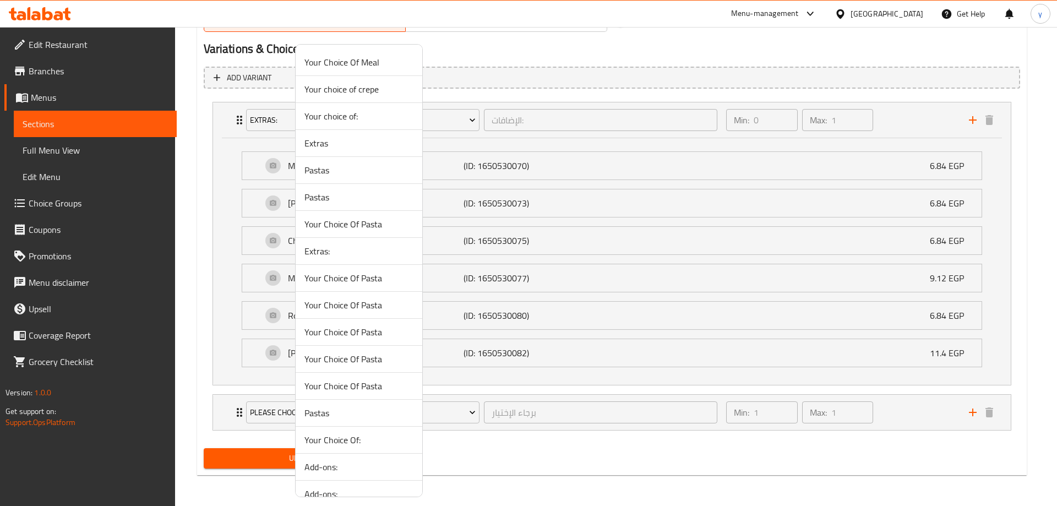
click at [236, 410] on div at bounding box center [528, 253] width 1057 height 506
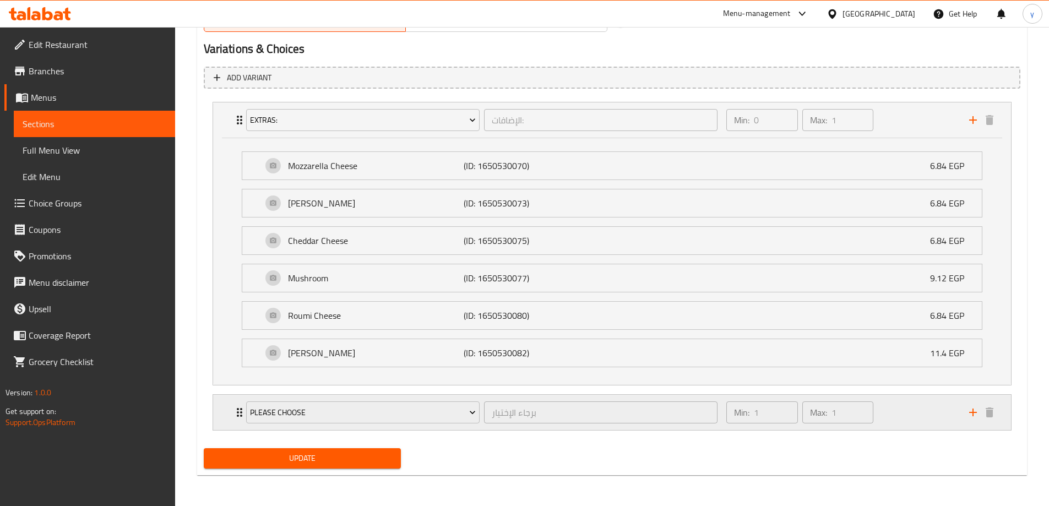
click at [239, 412] on div "Please Choose برجاء الإختيار ​" at bounding box center [481, 412] width 485 height 35
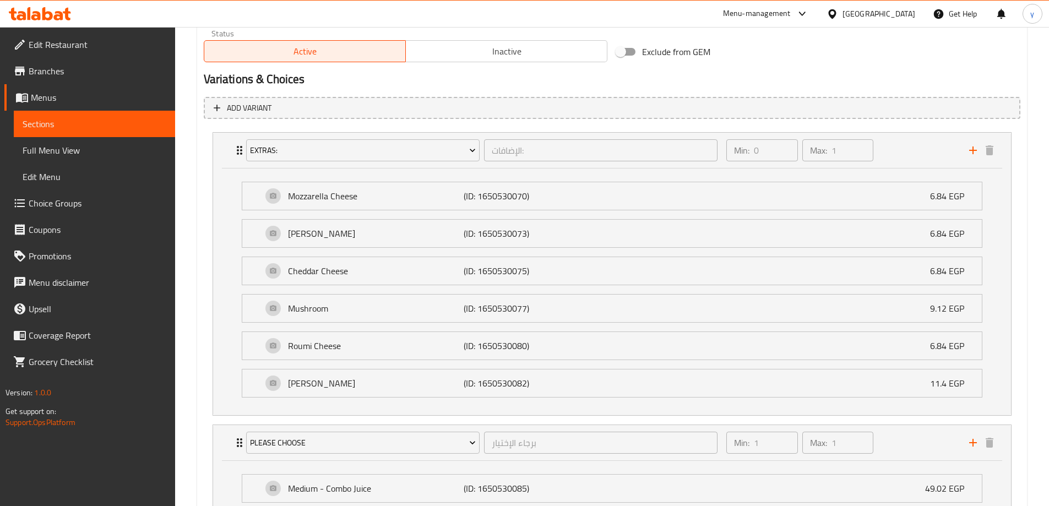
scroll to position [550, 0]
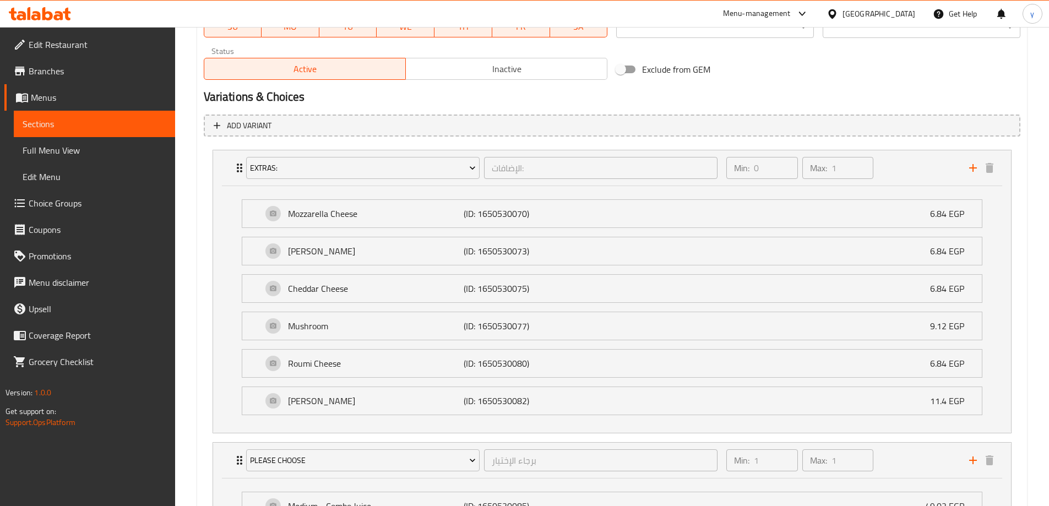
click at [54, 16] on icon at bounding box center [58, 15] width 9 height 9
